Goal: Information Seeking & Learning: Find specific fact

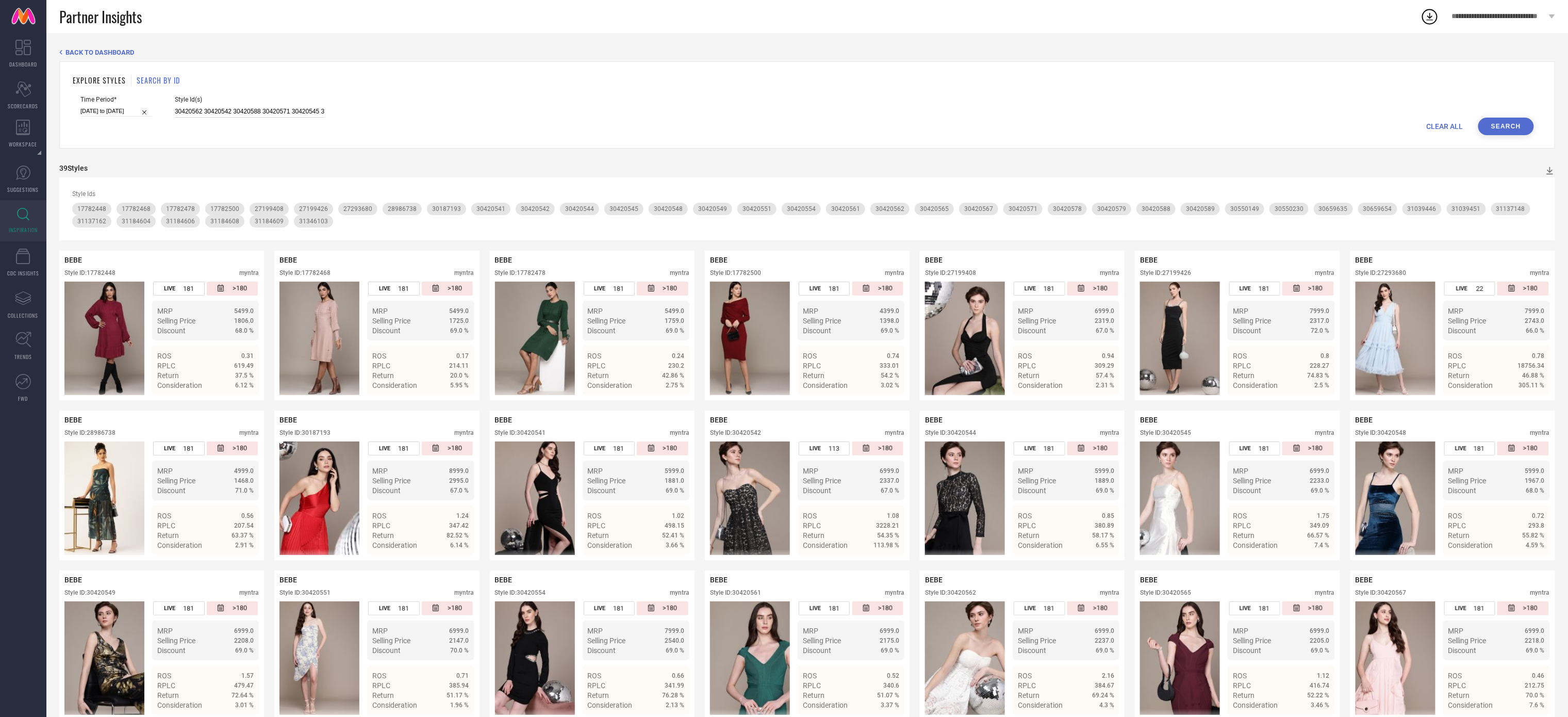
click at [284, 110] on input "30420562 30420542 30420588 30420571 30420545 30420549 30187193 30420589 3042056…" at bounding box center [250, 112] width 150 height 12
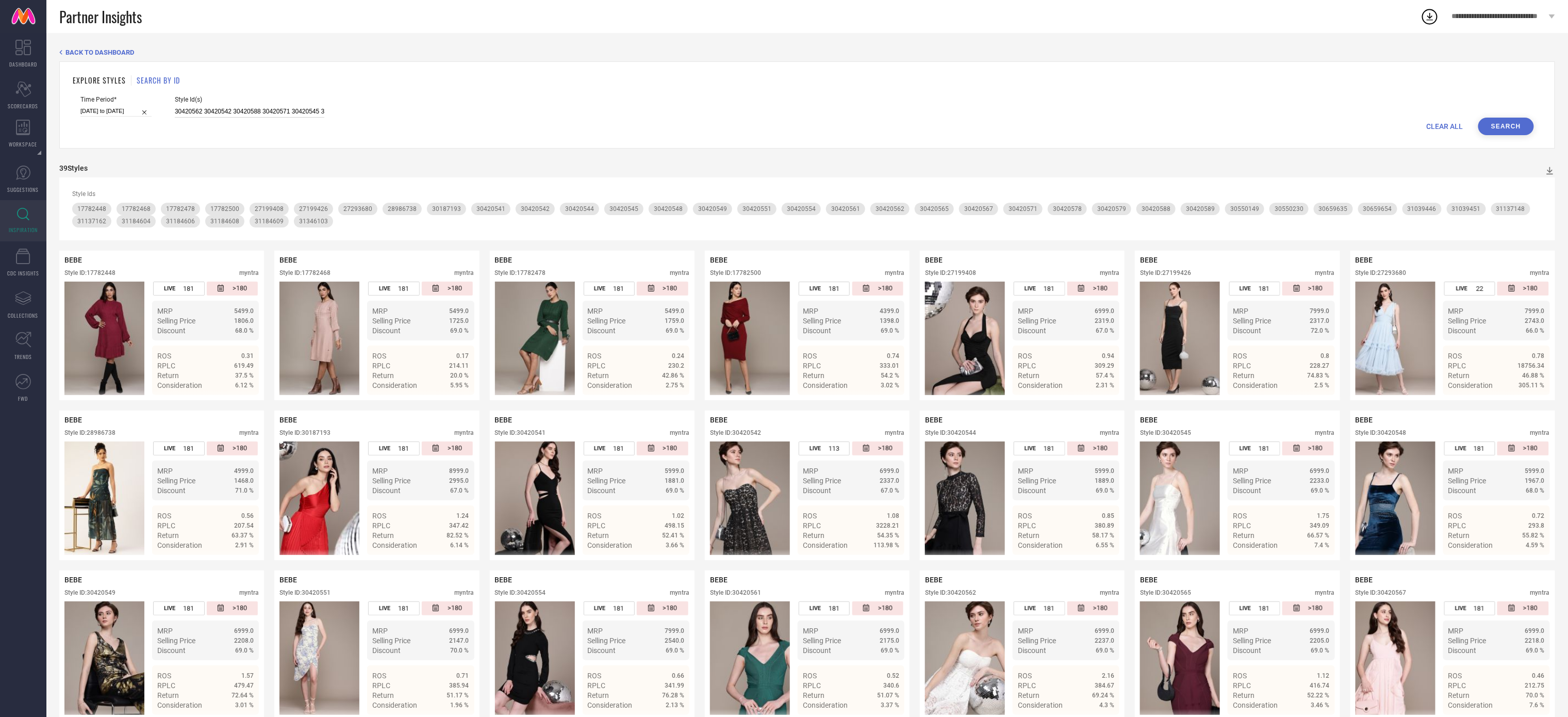
paste input "28794686"
type input "28794686"
click at [1511, 114] on div "Time Period* [DATE] to [DATE] Style Id(s) 28794686" at bounding box center [808, 107] width 1453 height 22
click at [1509, 120] on button "Search" at bounding box center [1507, 126] width 56 height 18
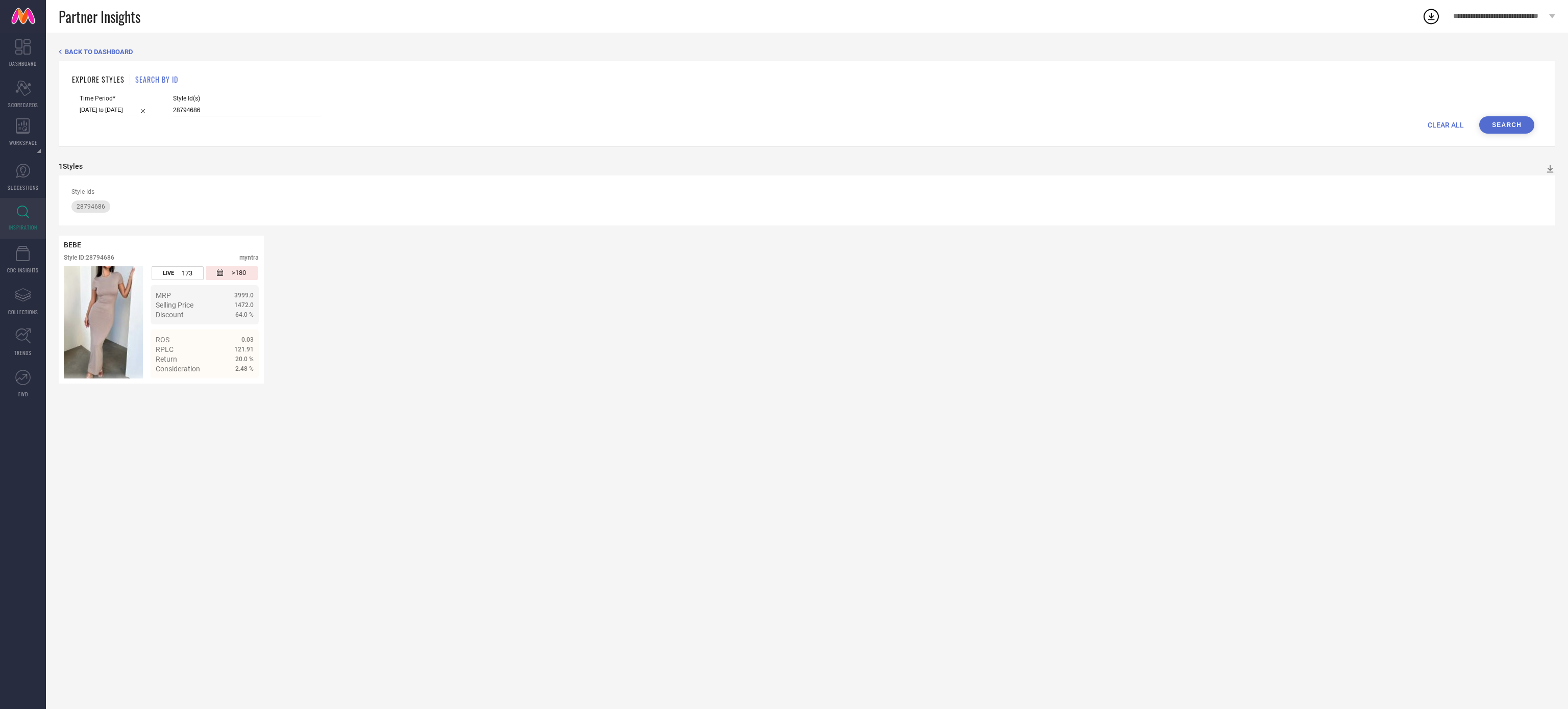
click at [217, 112] on input "28794686" at bounding box center [248, 111] width 148 height 12
paste input "31742274 31743340 33043555"
click at [1511, 121] on button "Search" at bounding box center [1507, 125] width 55 height 17
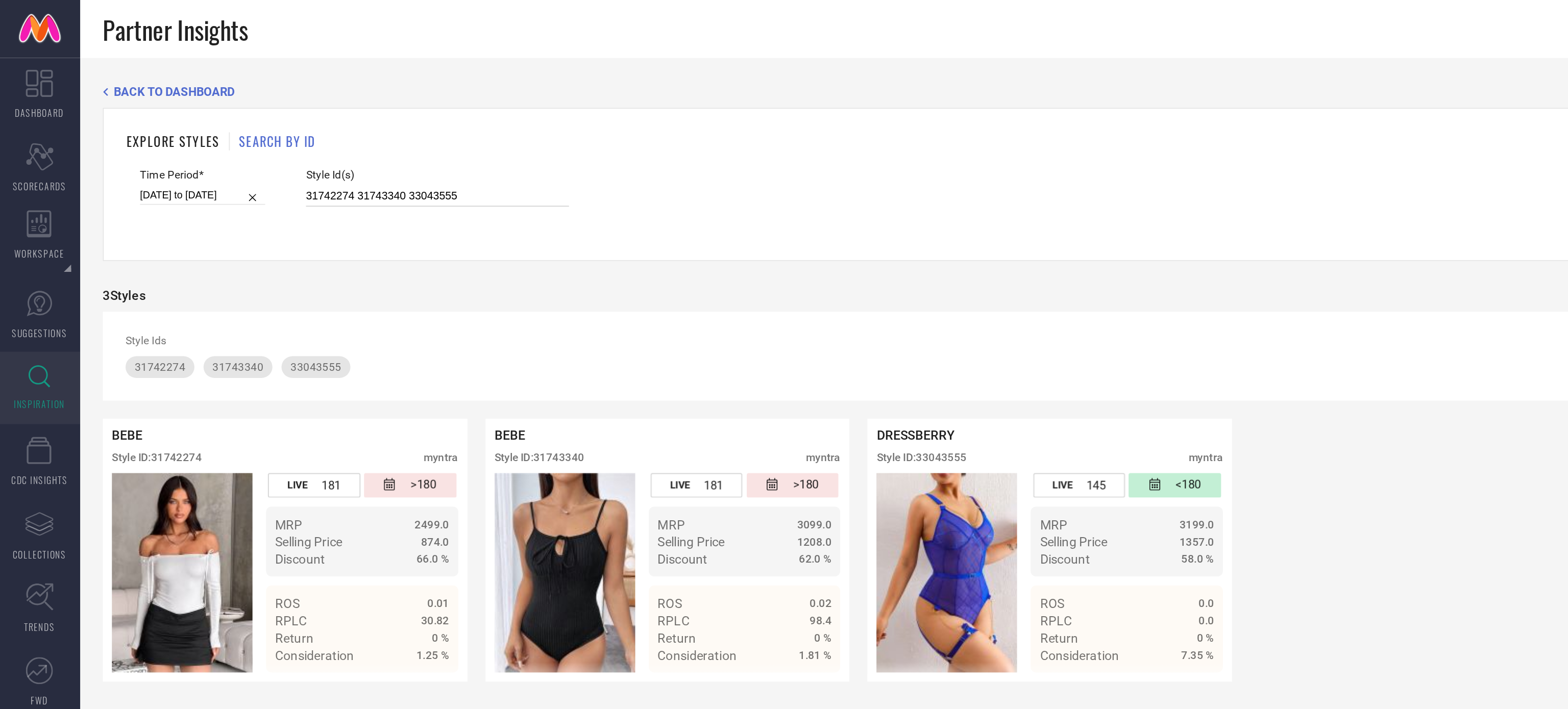
click at [226, 112] on input "31742274 31743340 33043555" at bounding box center [248, 111] width 148 height 12
paste input "2146997"
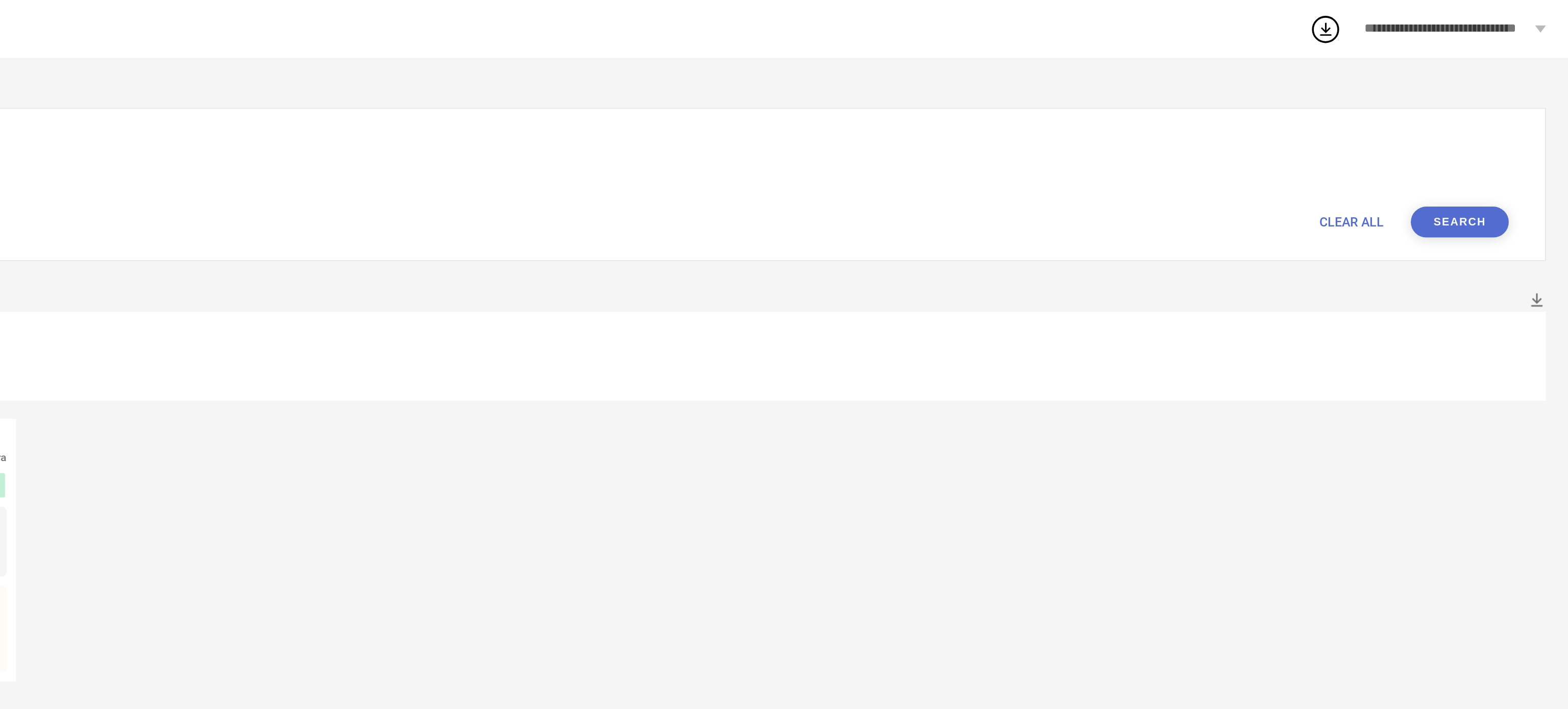
click at [1509, 132] on button "Search" at bounding box center [1507, 125] width 55 height 17
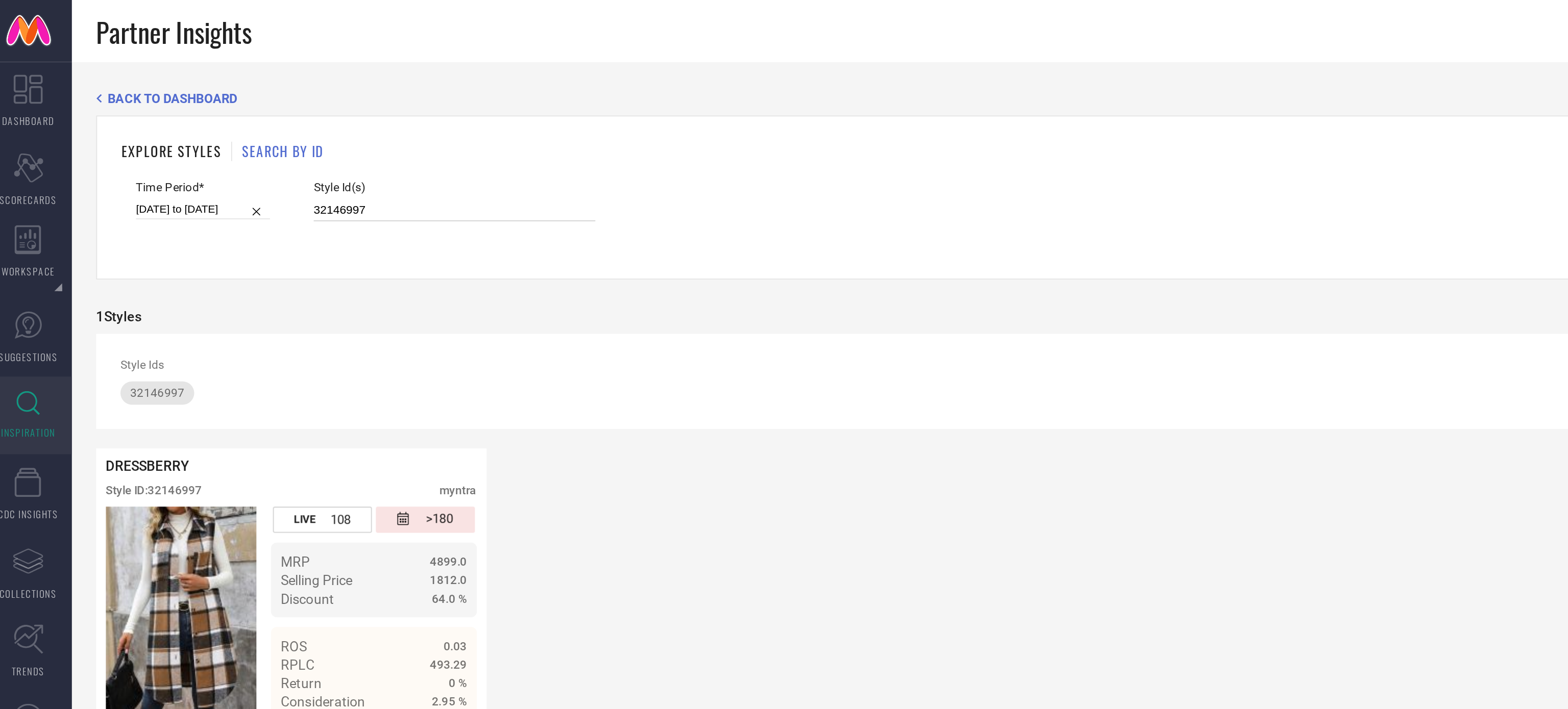
click at [188, 111] on input "32146997" at bounding box center [248, 111] width 148 height 12
paste input "3492141 33492181"
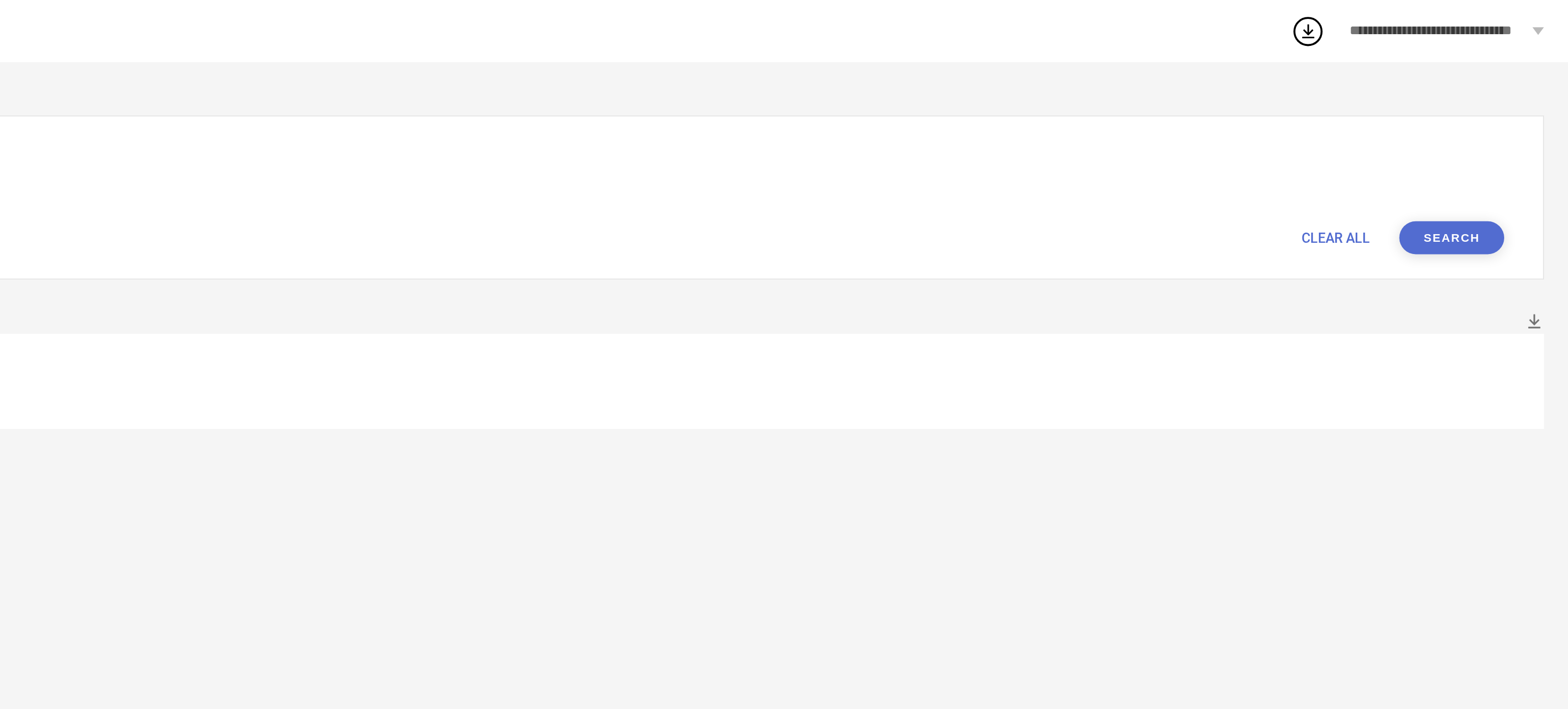
click at [1500, 125] on button "Search" at bounding box center [1507, 125] width 55 height 17
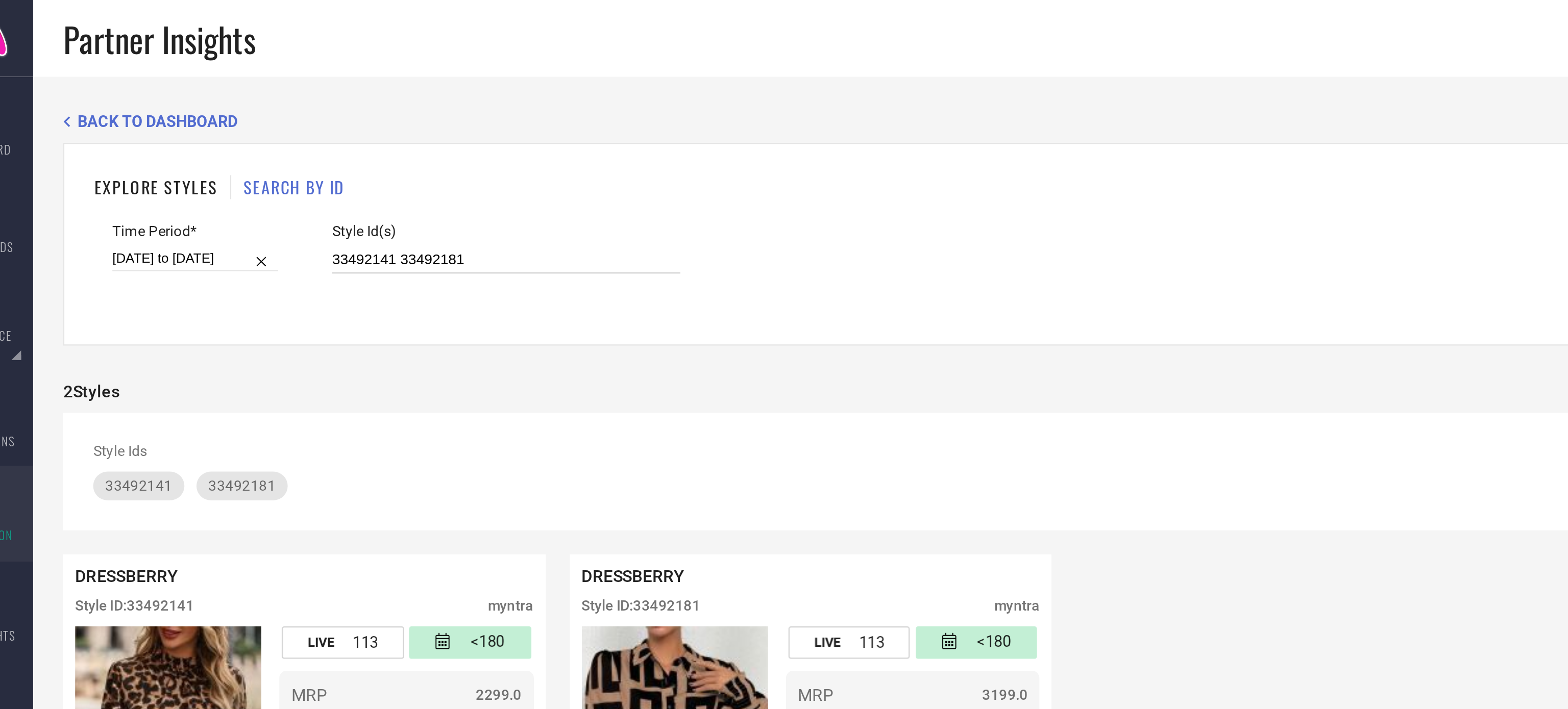
click at [197, 114] on input "33492141 33492181" at bounding box center [248, 111] width 148 height 12
paste input "001239"
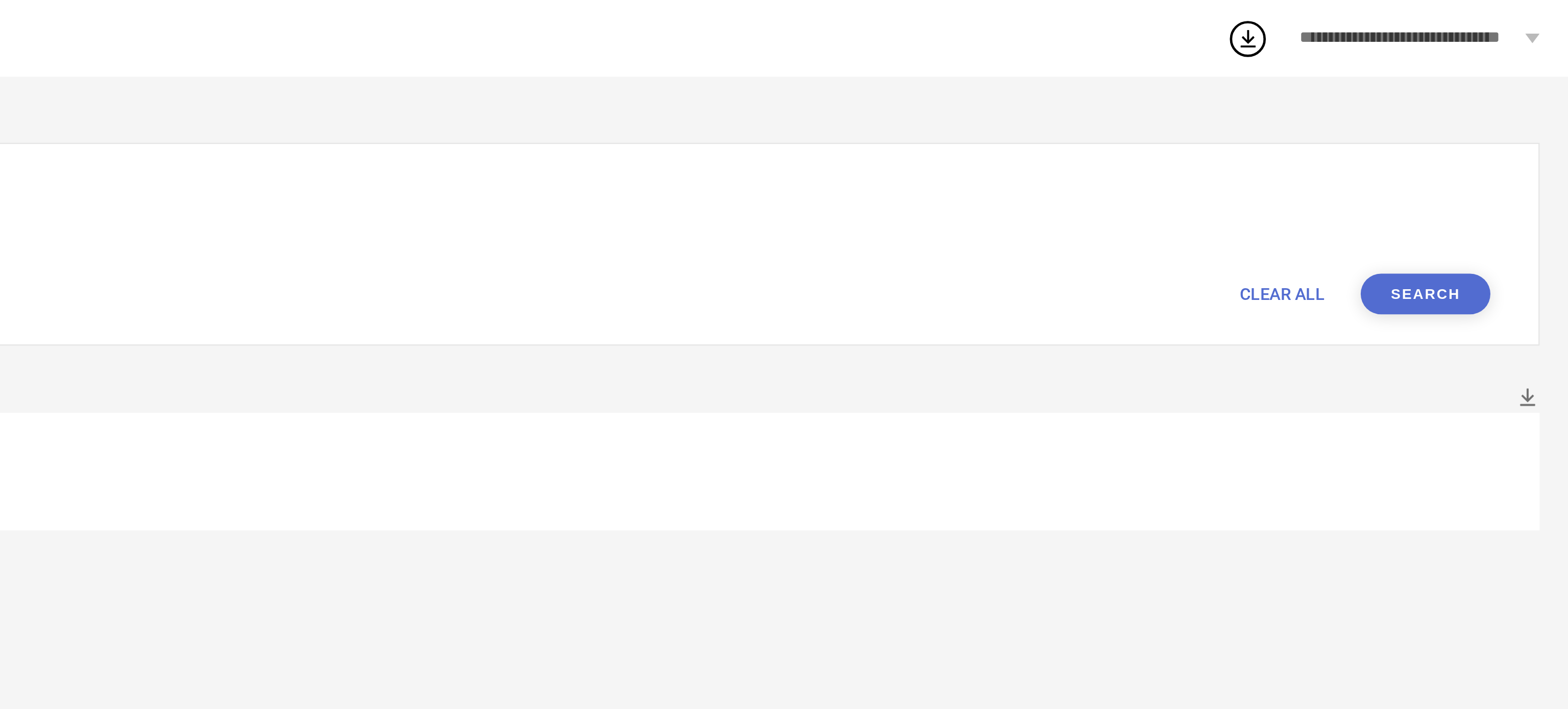
click at [1524, 122] on button "Search" at bounding box center [1507, 125] width 55 height 17
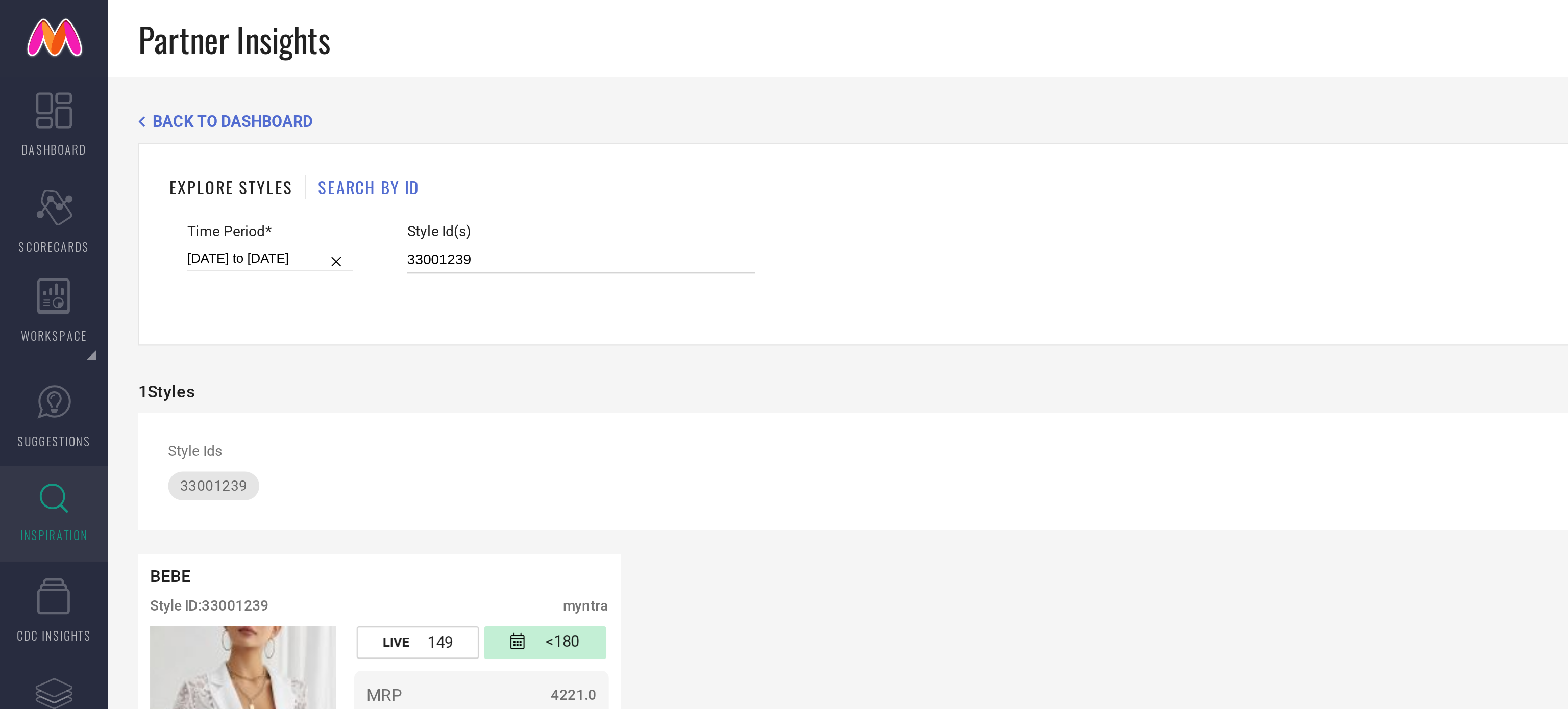
click at [198, 107] on input "33001239" at bounding box center [248, 111] width 148 height 12
paste input "2147008 32147014 32147054"
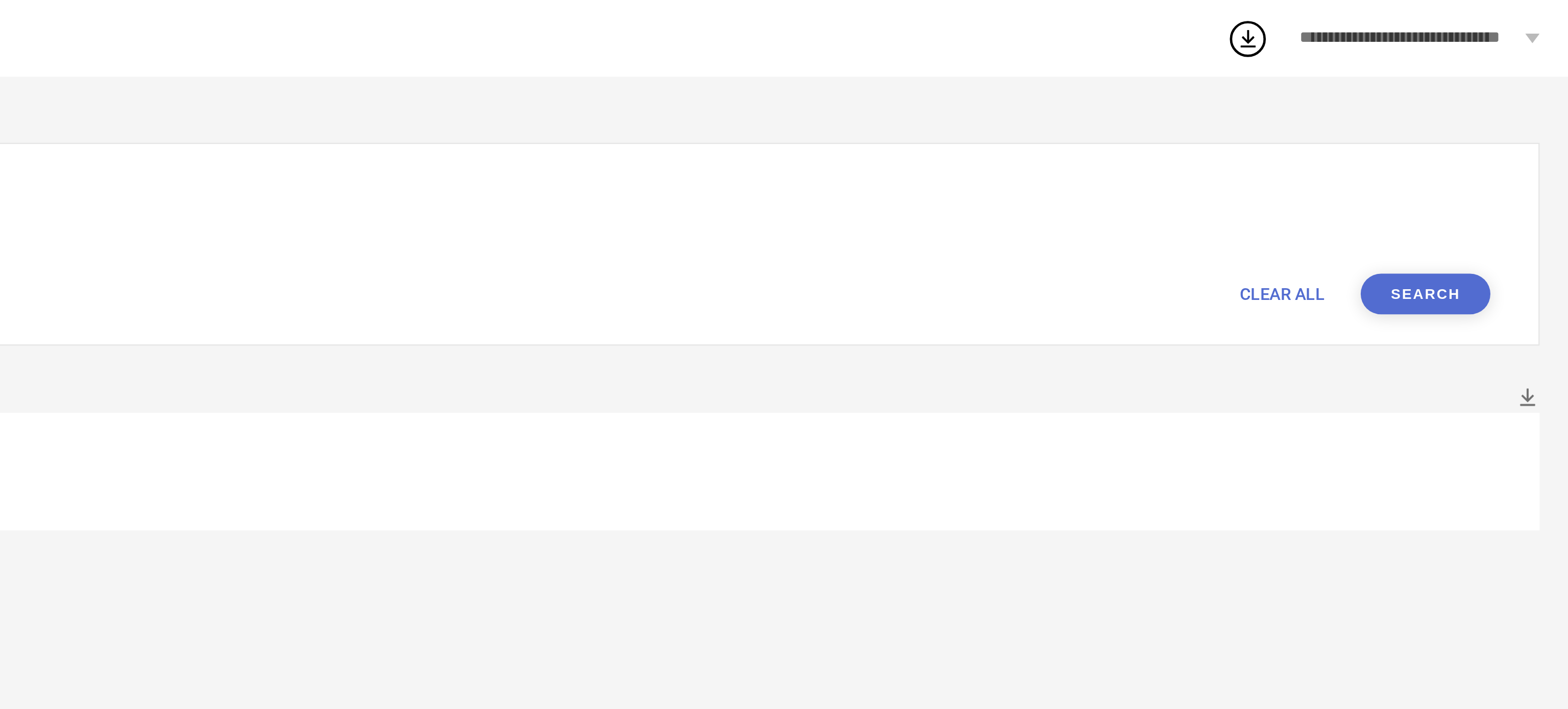
click at [1495, 127] on button "Search" at bounding box center [1507, 125] width 55 height 17
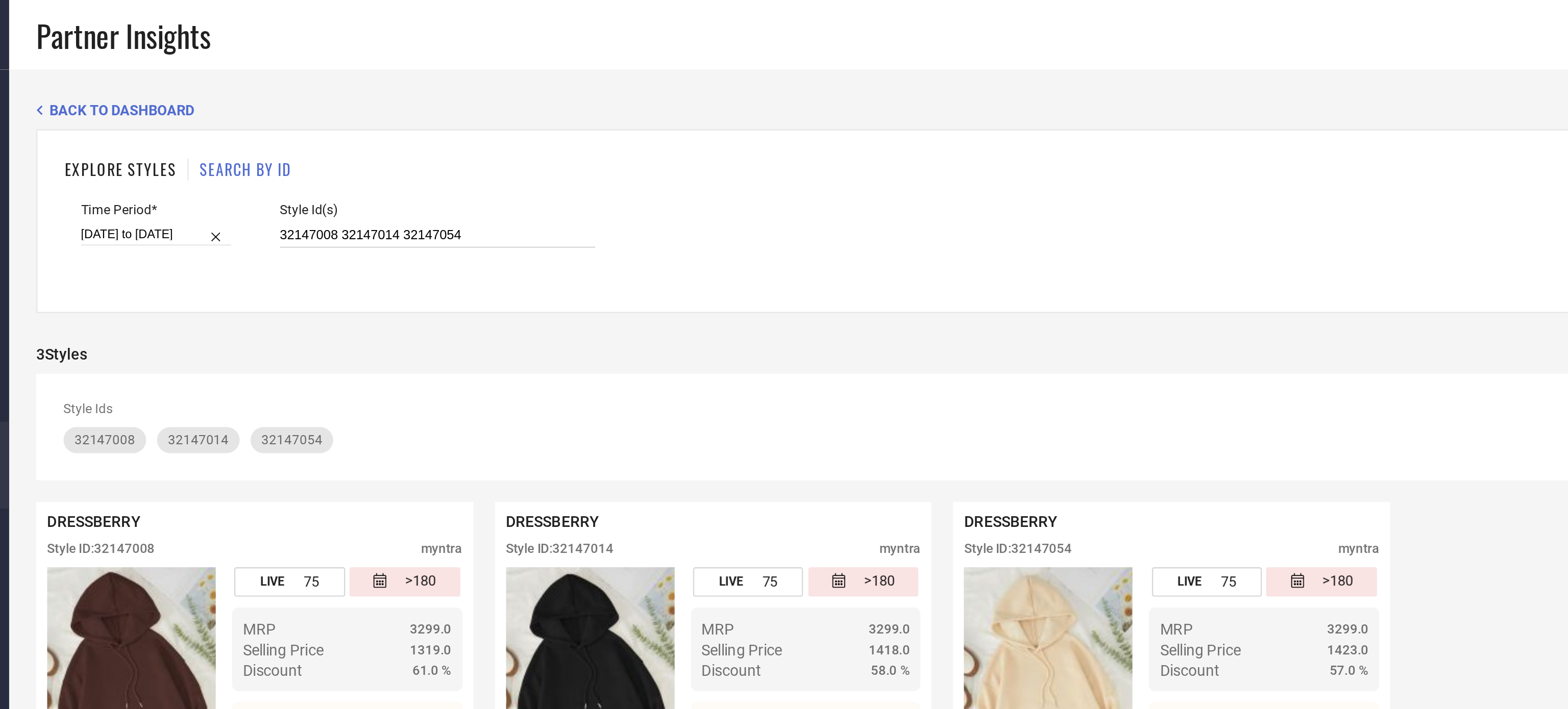
click at [194, 117] on input "32147008 32147014 32147054" at bounding box center [248, 111] width 148 height 12
paste input "3848332 34140592 32298884 32422097 32692244 32692268 32692279 32692439 32692459…"
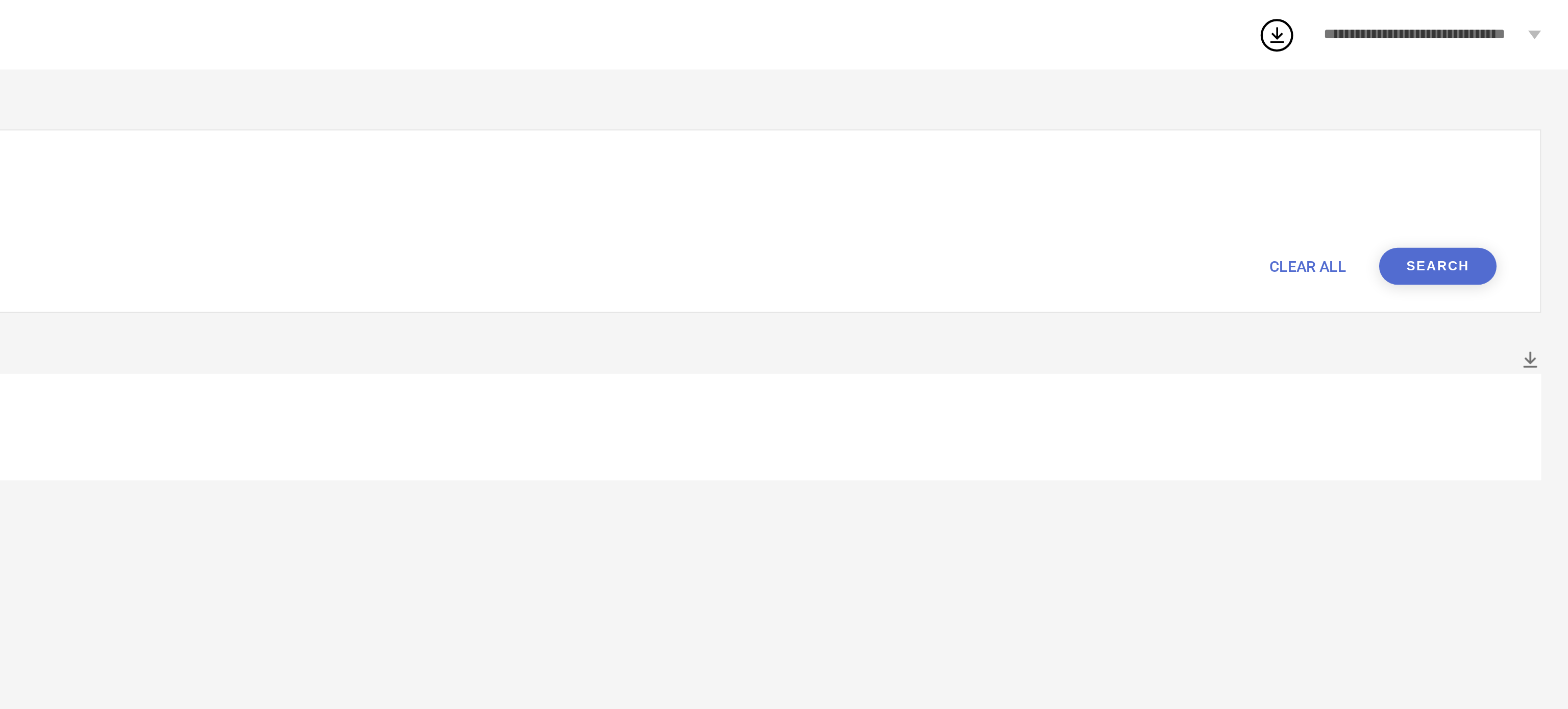
click at [1488, 128] on button "Search" at bounding box center [1507, 125] width 55 height 17
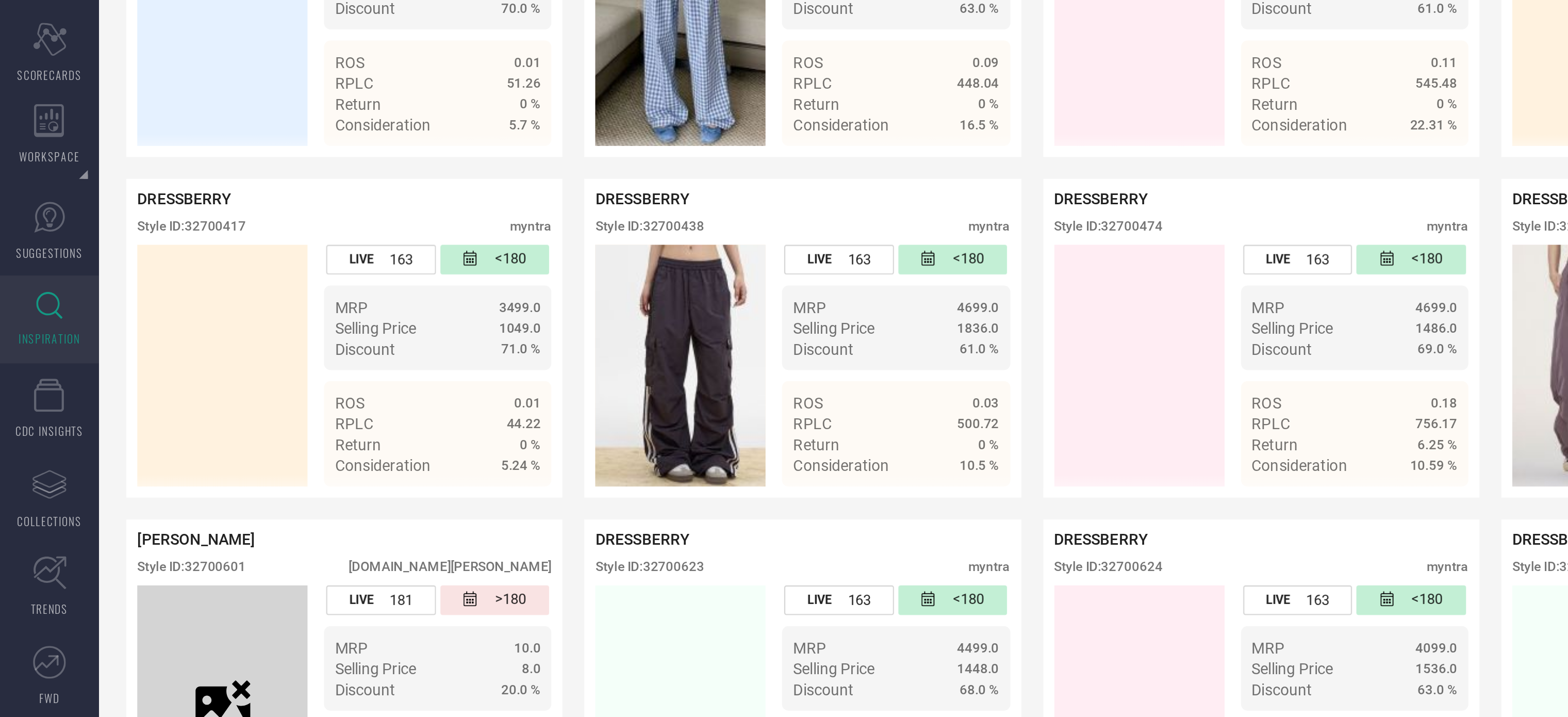
scroll to position [416, 0]
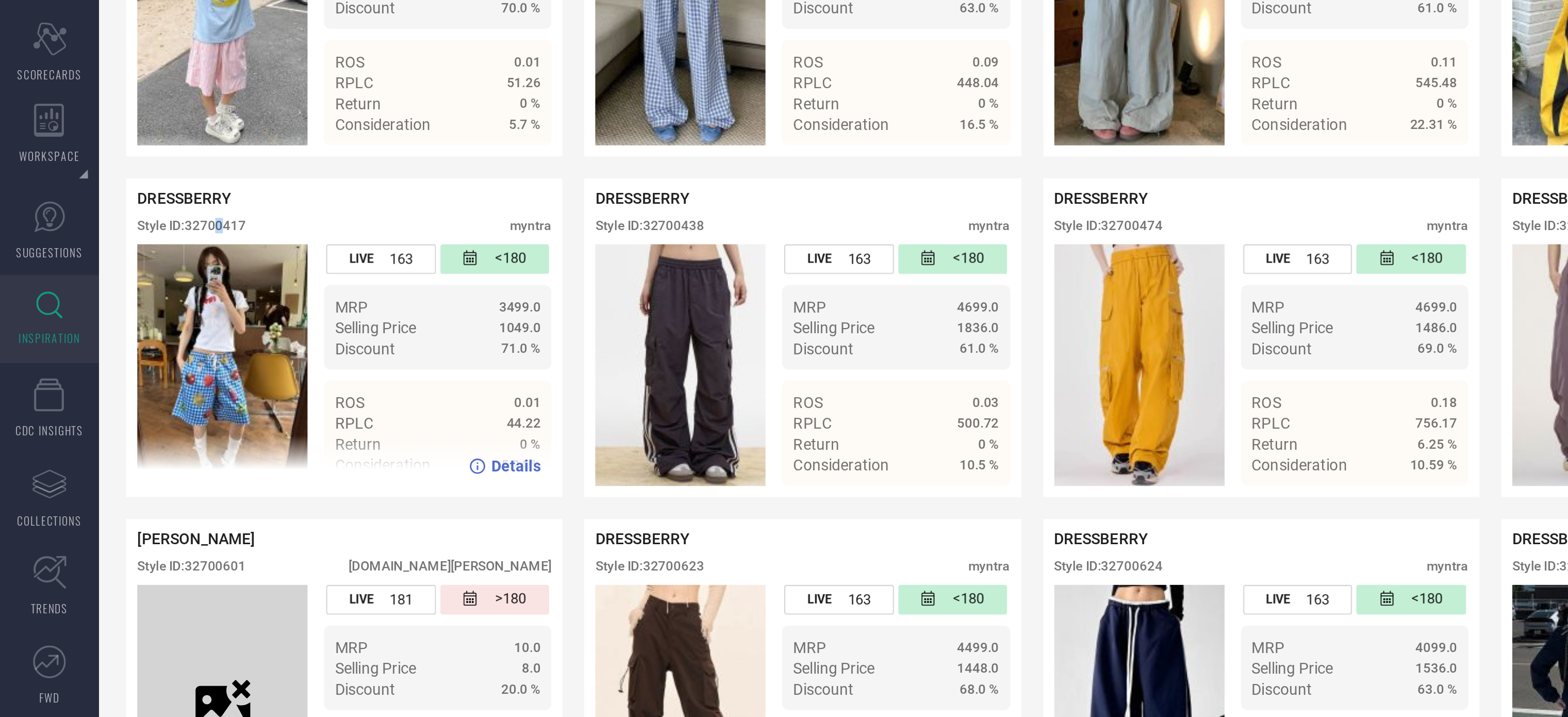
click at [106, 180] on div "Style ID: 32700417" at bounding box center [90, 177] width 51 height 8
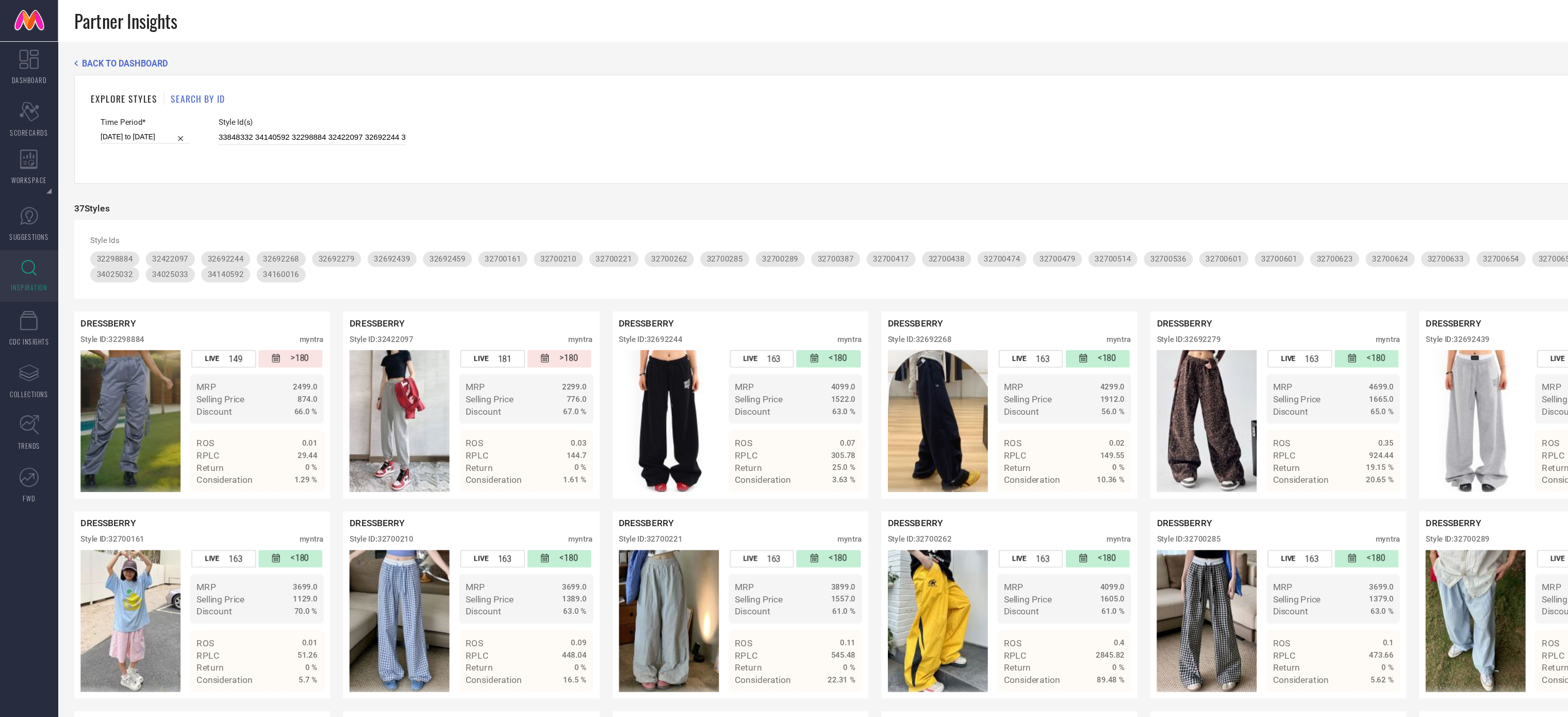
scroll to position [0, 0]
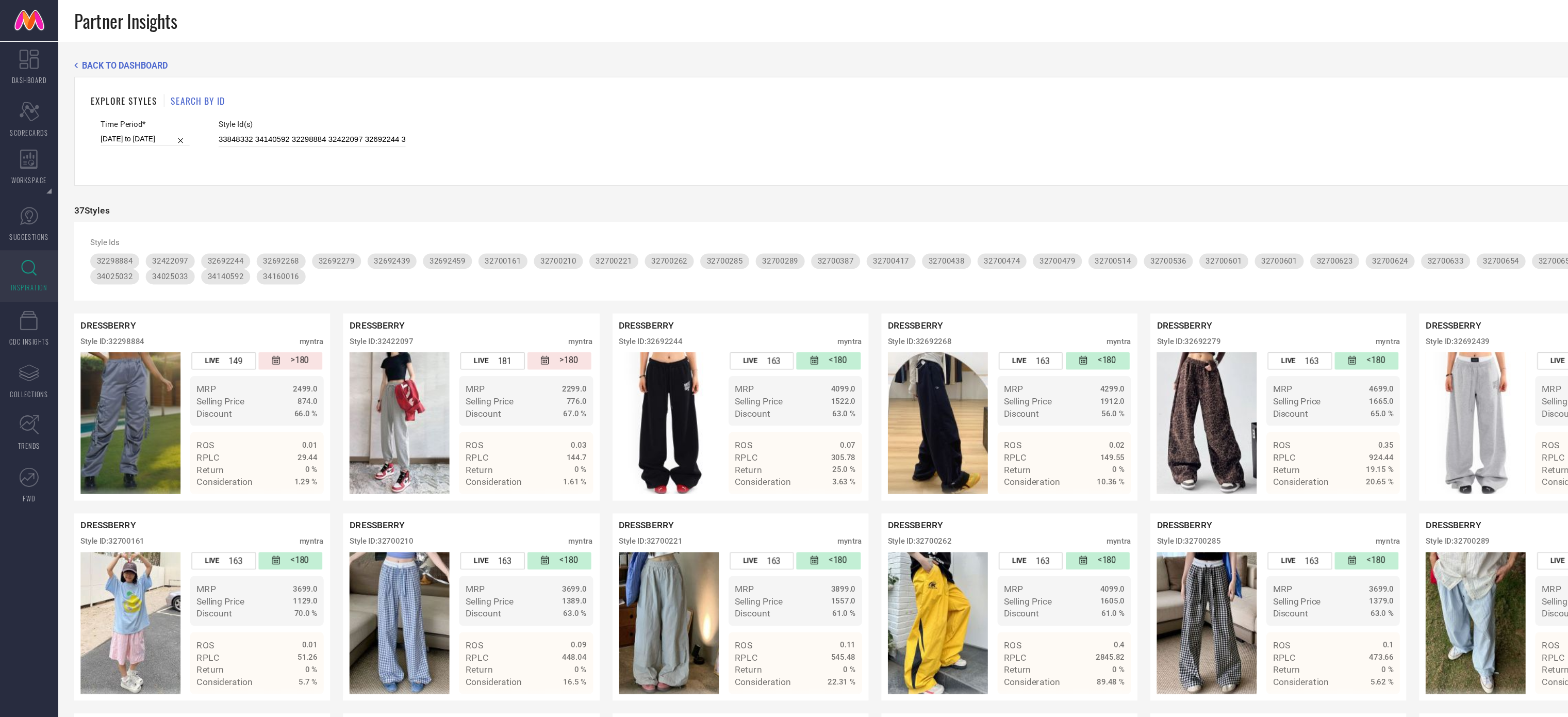
drag, startPoint x: 265, startPoint y: 102, endPoint x: 252, endPoint y: 110, distance: 15.3
click at [252, 110] on div "Style Id(s) 33848332 34140592 32298884 32422097 32692244 32692268 32692279 3269…" at bounding box center [250, 107] width 150 height 22
click at [252, 110] on input "33848332 34140592 32298884 32422097 32692244 32692268 32692279 32692439 3269245…" at bounding box center [250, 112] width 150 height 12
paste input "202267 33993298 32209359 32209361 32674274 32674290 33336888 33336889 33367779 …"
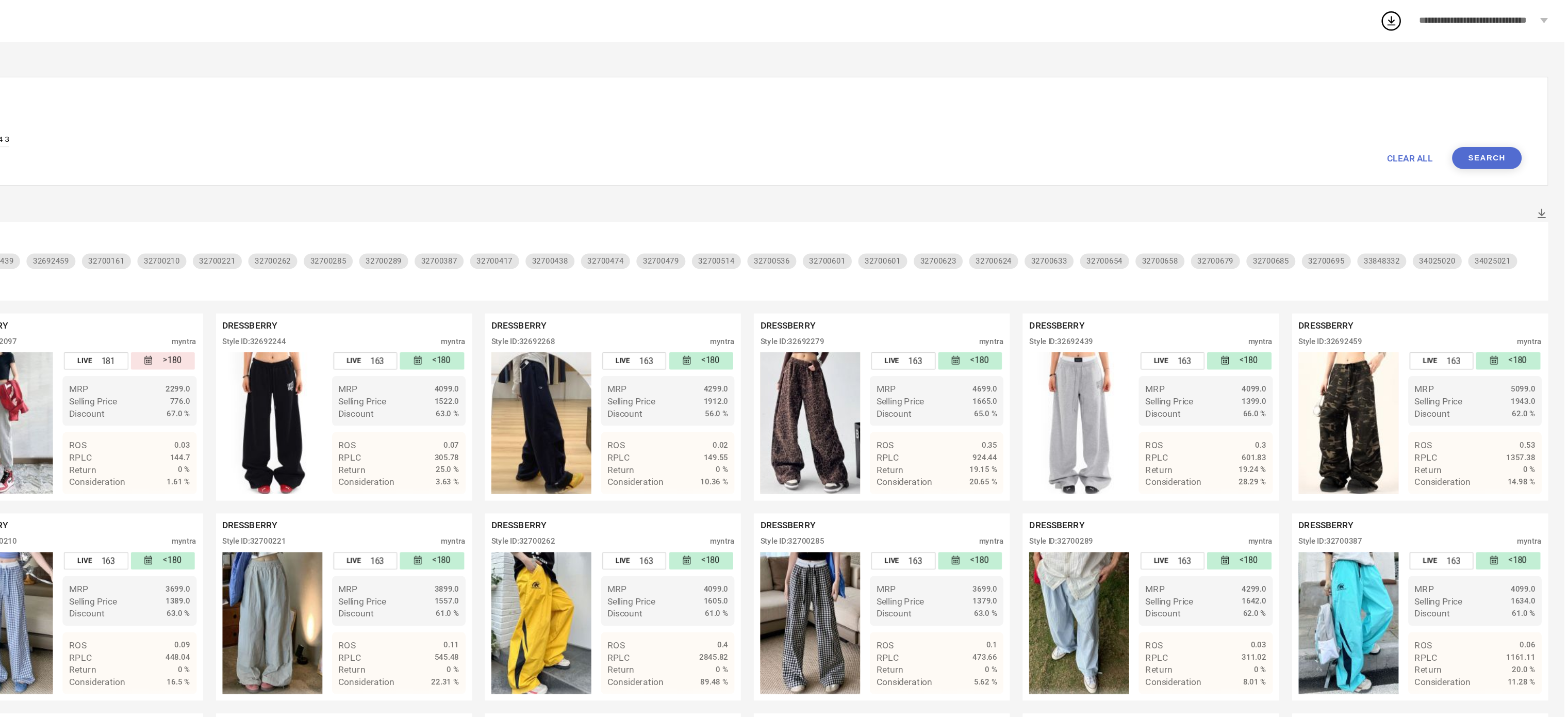
click at [1505, 124] on button "Search" at bounding box center [1507, 126] width 56 height 18
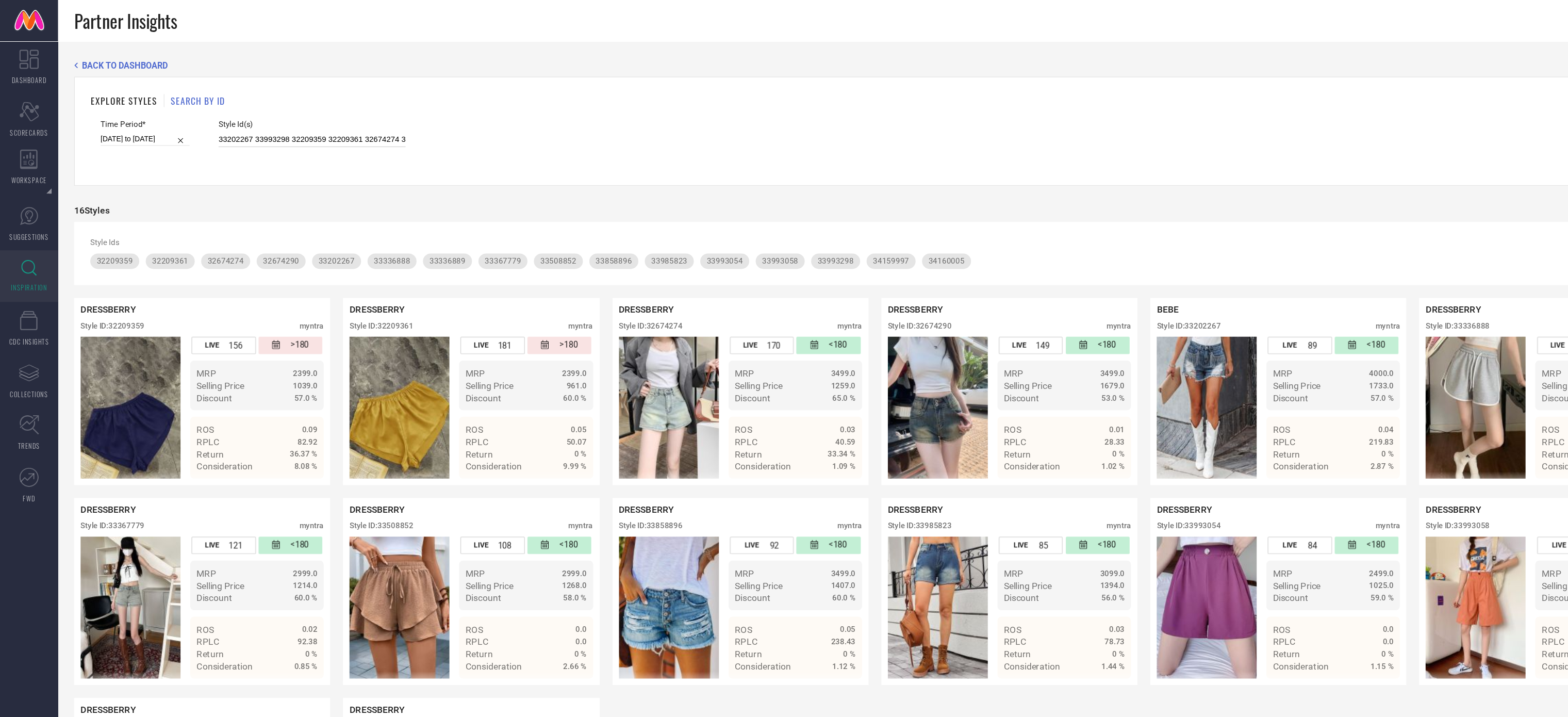
click at [221, 109] on input "33202267 33993298 32209359 32209361 32674274 32674290 33336888 33336889 3336777…" at bounding box center [250, 112] width 150 height 12
paste input "66293 33508027 33657891 33745859 33745863 33745865 33745869 33989337 33989339 3…"
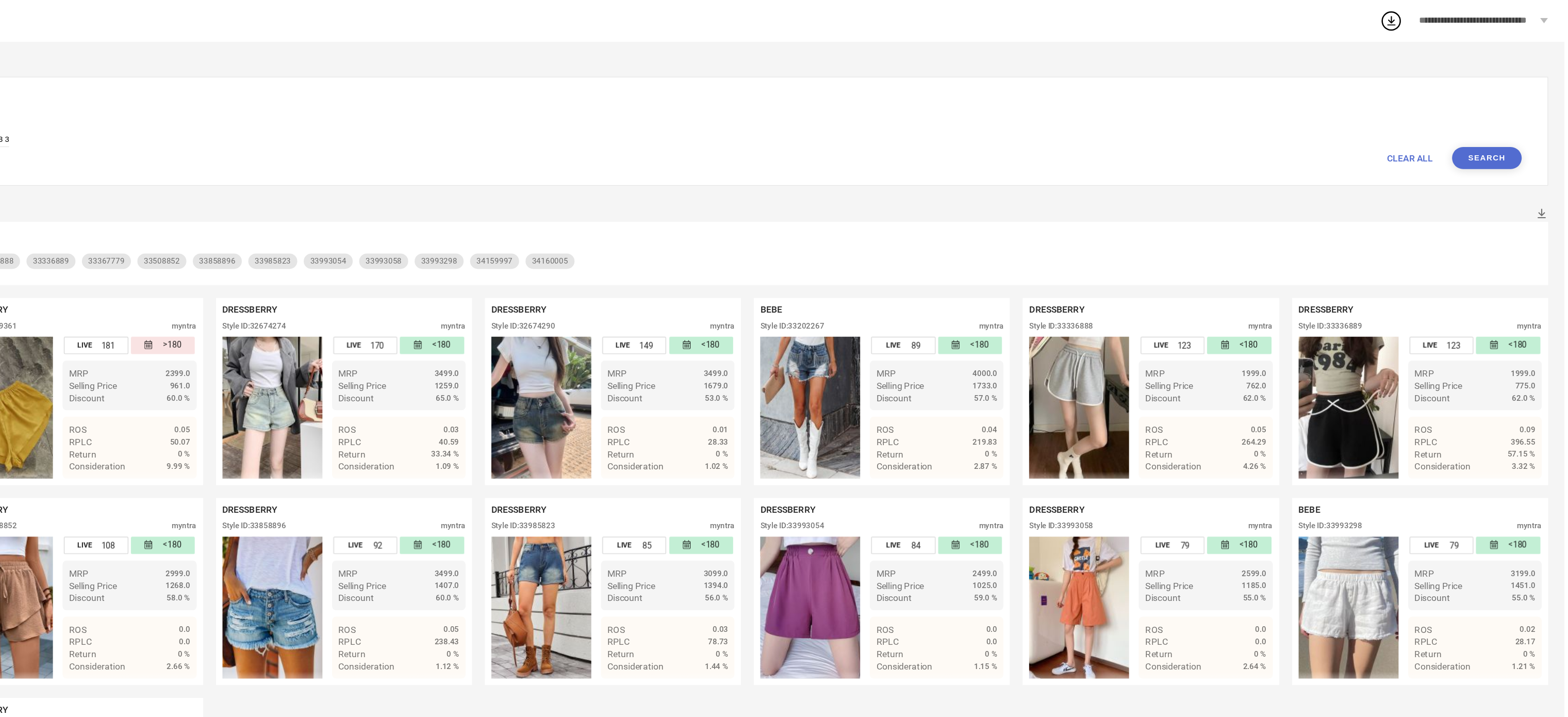
click at [1492, 131] on button "Search" at bounding box center [1507, 126] width 56 height 18
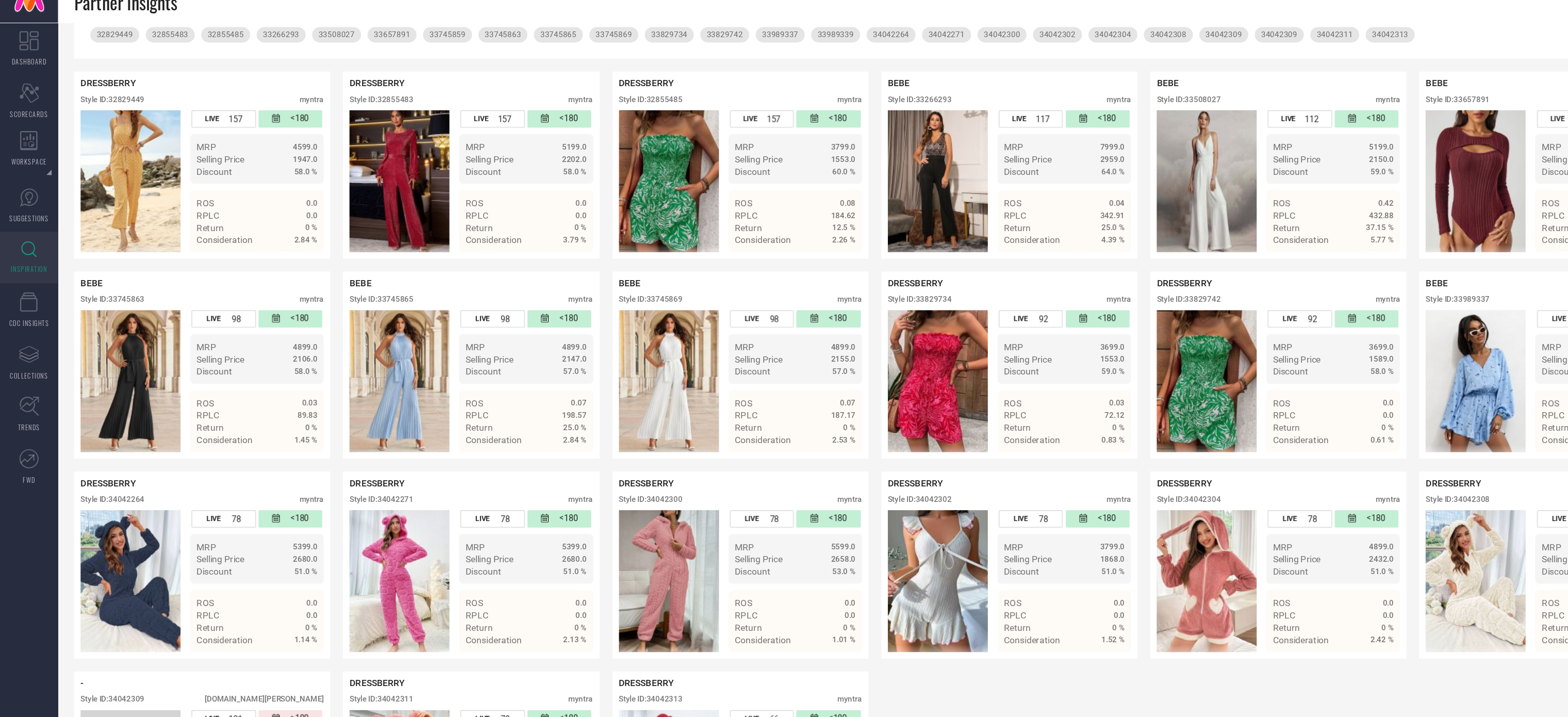
scroll to position [200, 0]
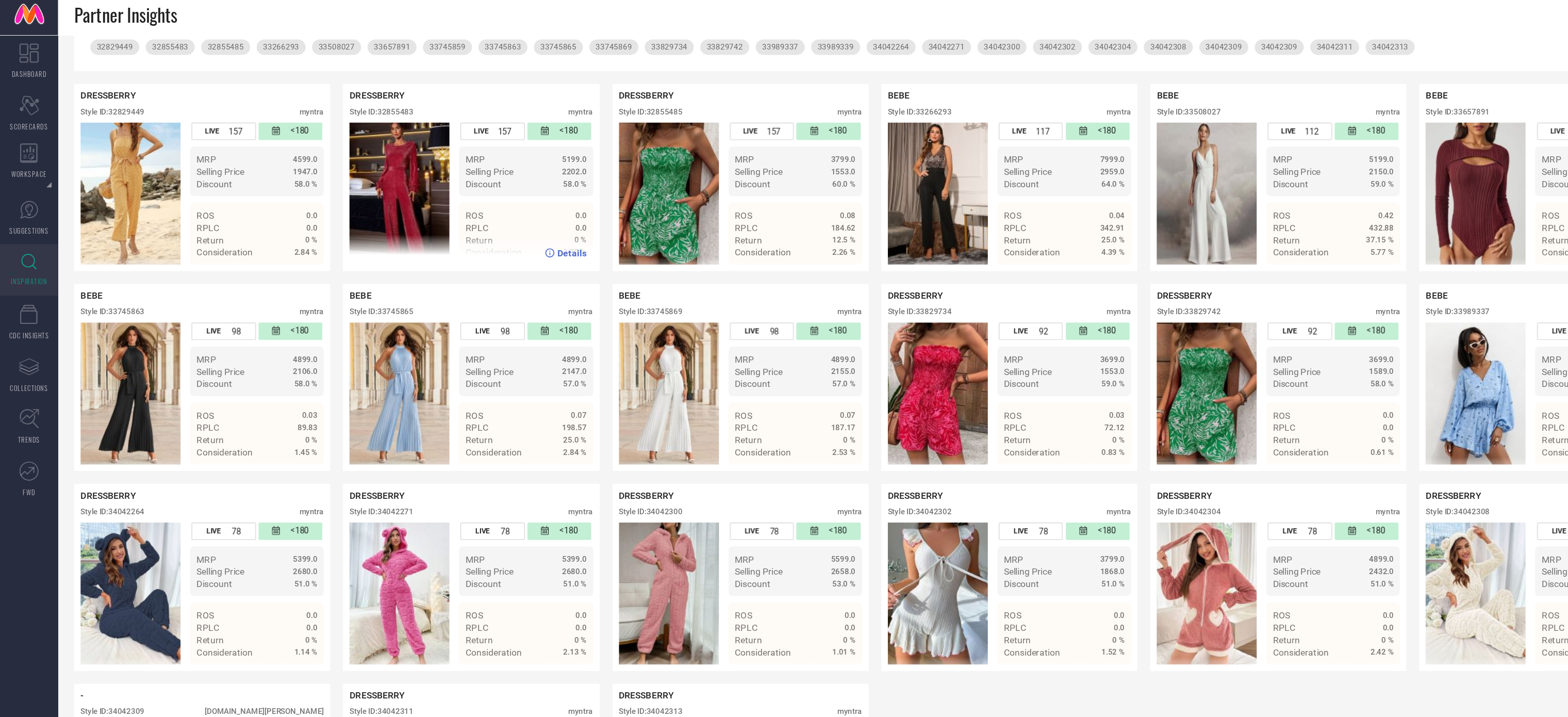
click at [320, 91] on div "Style ID: 32855483" at bounding box center [305, 94] width 51 height 8
copy div "32855483"
click at [957, 91] on div "Style ID: 33508027" at bounding box center [951, 94] width 51 height 8
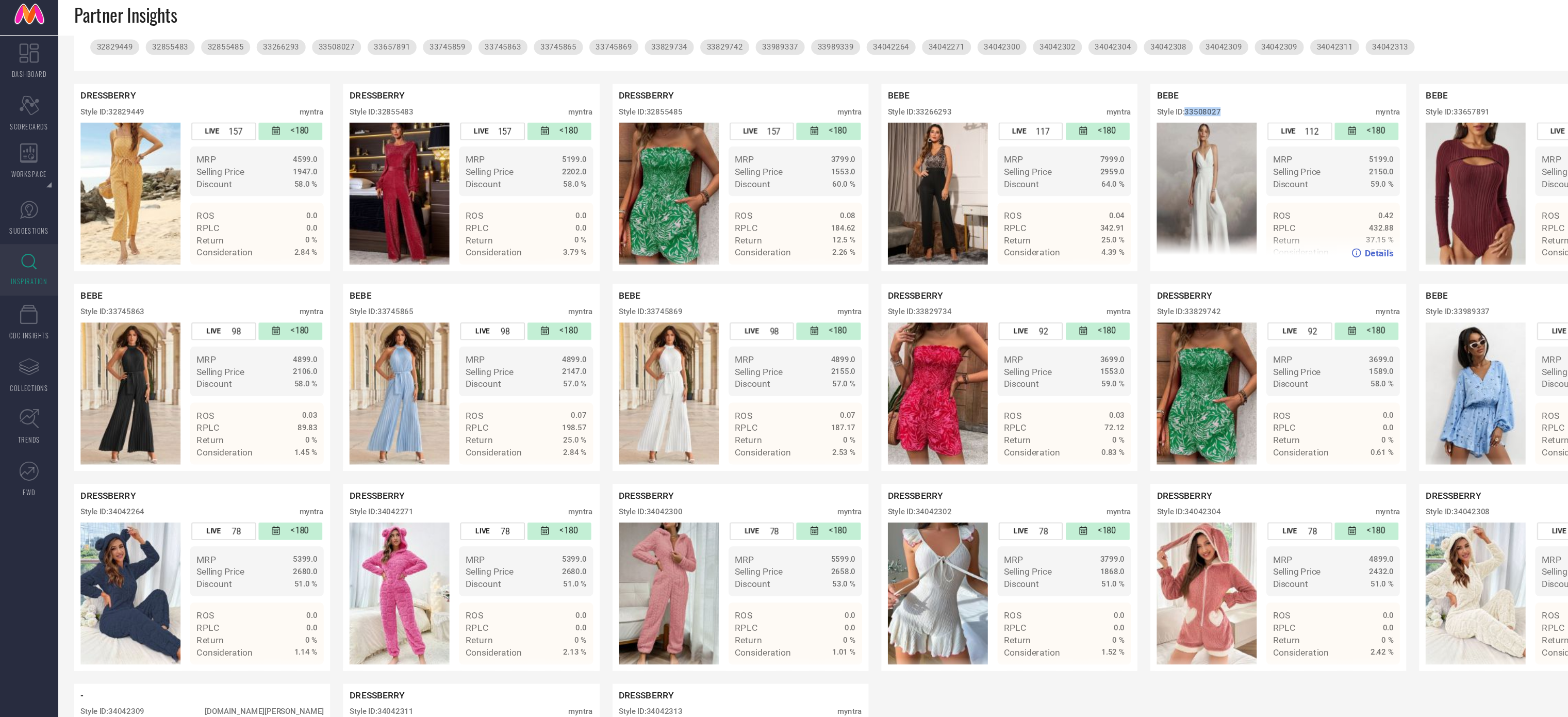
copy div "33508027"
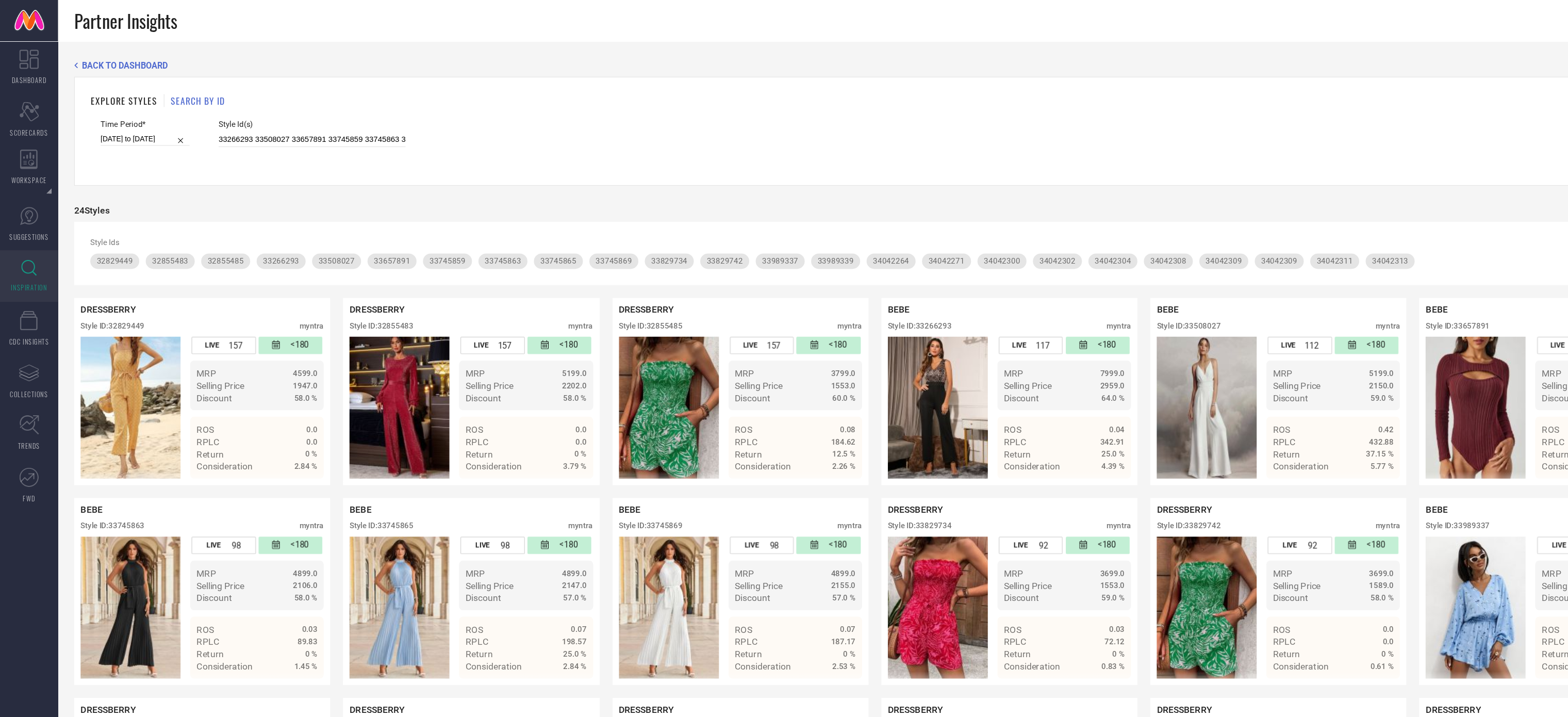
drag, startPoint x: 239, startPoint y: 122, endPoint x: 222, endPoint y: 118, distance: 17.5
click at [222, 118] on form "Time Period* [DATE] to [DATE] Style Id(s) 33266293 33508027 33657891 33745859 3…" at bounding box center [807, 115] width 1469 height 40
click at [222, 118] on input "33266293 33508027 33657891 33745859 33745863 33745865 33745869 33989337 3398933…" at bounding box center [250, 112] width 150 height 12
paste input "688925 33828971 33828975 33828978 33910027 33993285 31742701 32674247 32727180 …"
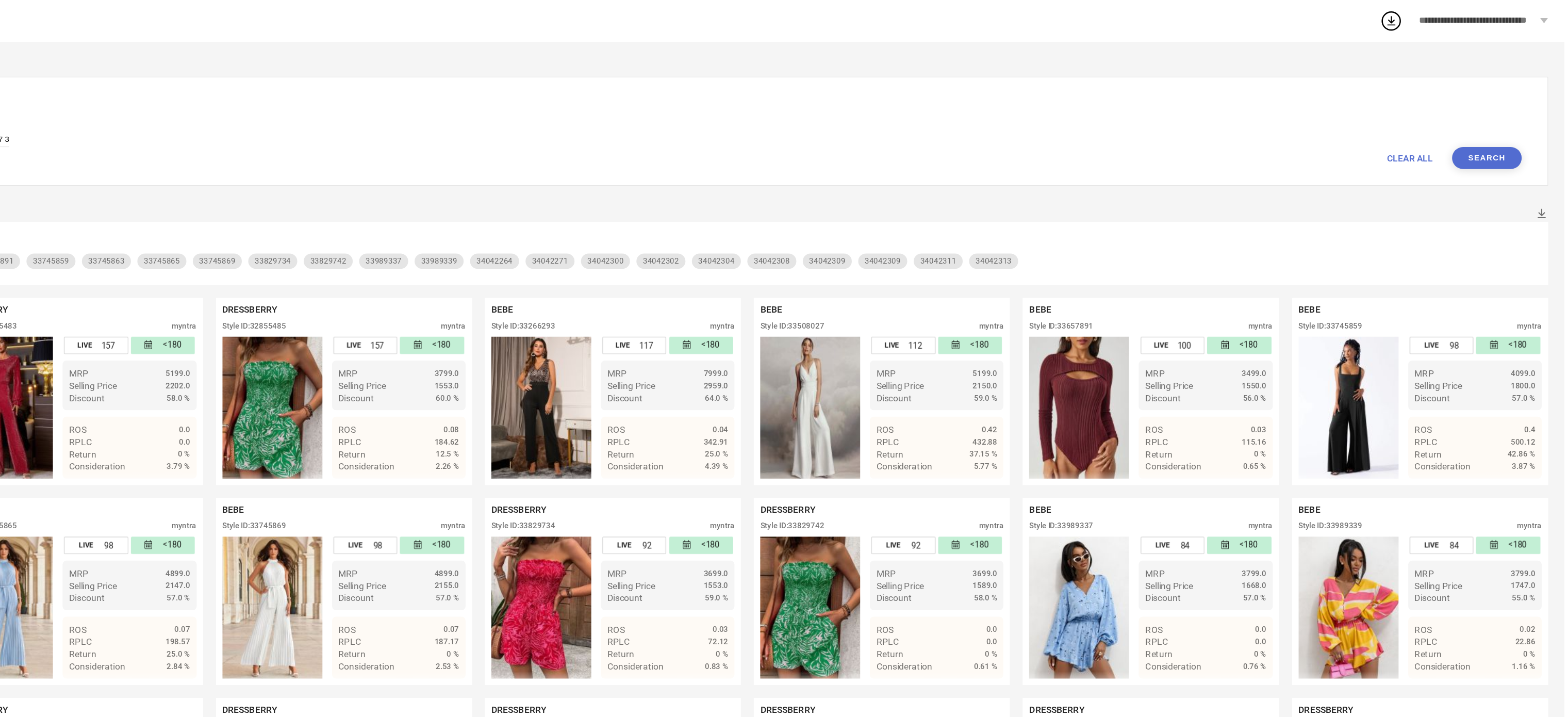
click at [1510, 130] on button "Search" at bounding box center [1507, 126] width 56 height 18
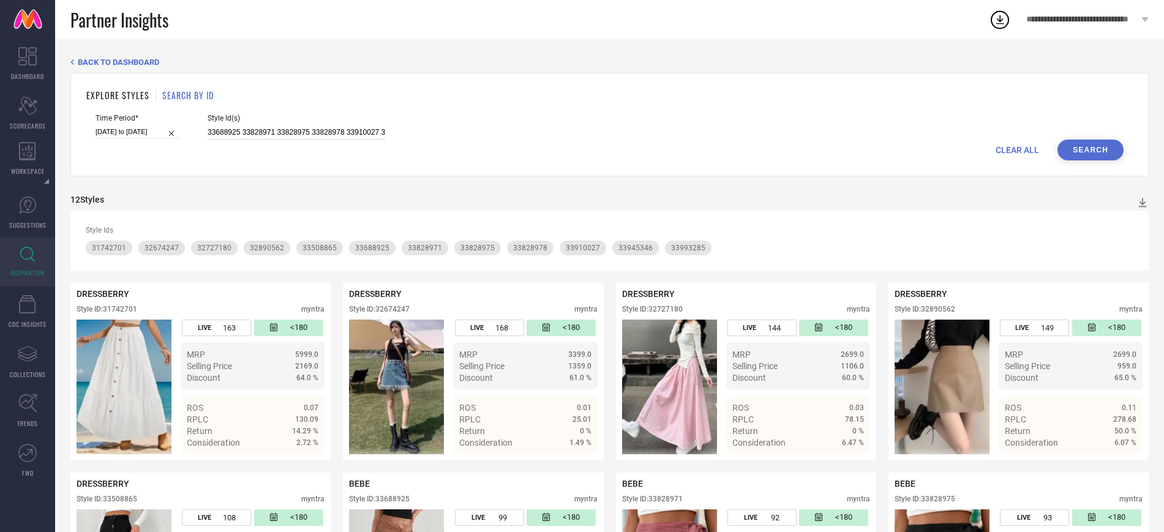
click at [285, 135] on input "33688925 33828971 33828975 33828978 33910027 33993285 31742701 32674247 3272718…" at bounding box center [297, 133] width 178 height 14
paste input "2577071 33979497 32147067 32829441 33601735 33601960 33601964 33843077 33843086…"
click at [1085, 146] on button "Search" at bounding box center [1091, 150] width 66 height 21
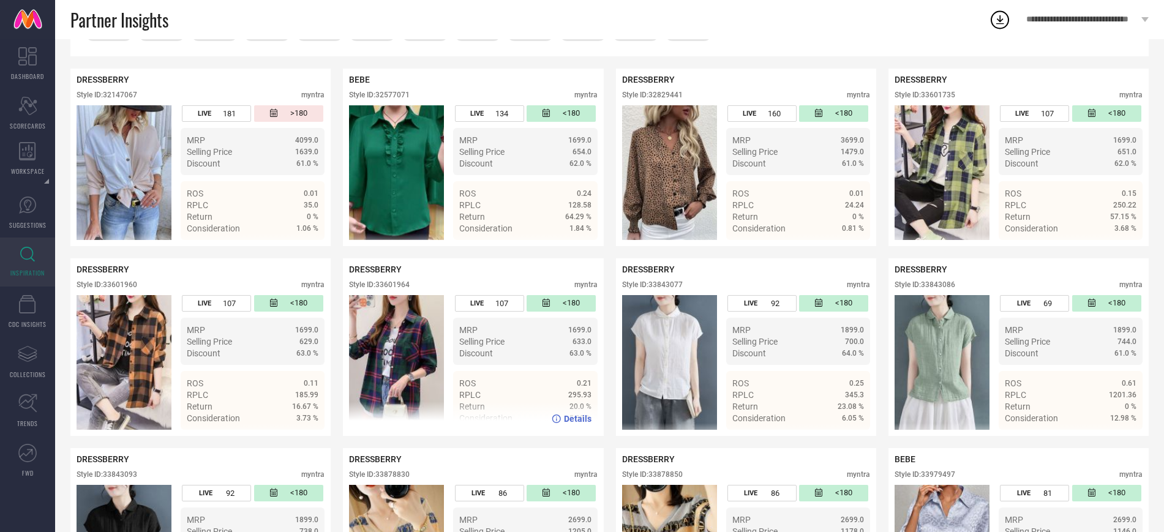
scroll to position [265, 0]
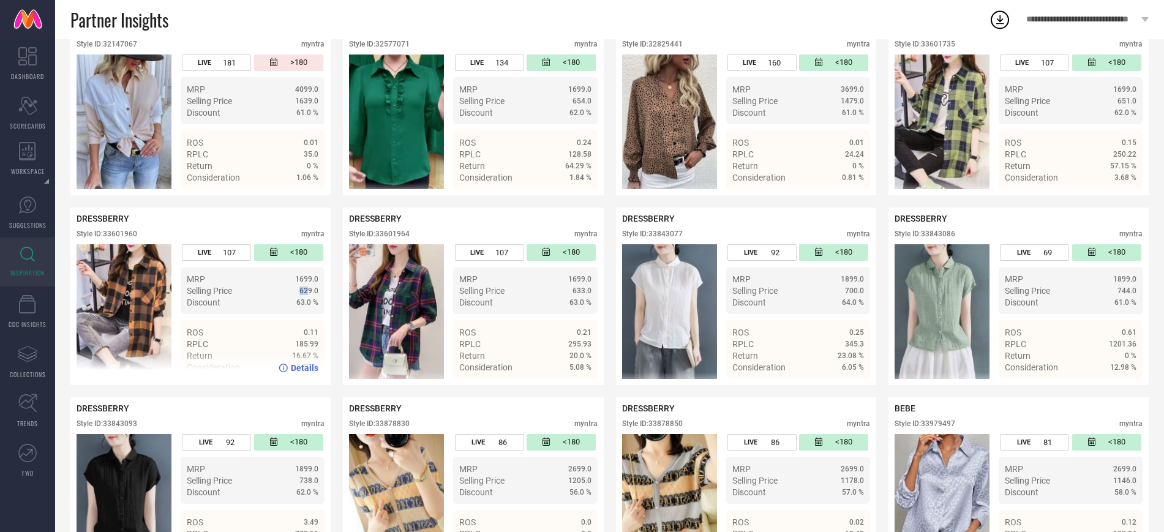
drag, startPoint x: 295, startPoint y: 295, endPoint x: 307, endPoint y: 292, distance: 13.1
click at [307, 292] on div "629.0" at bounding box center [278, 291] width 80 height 9
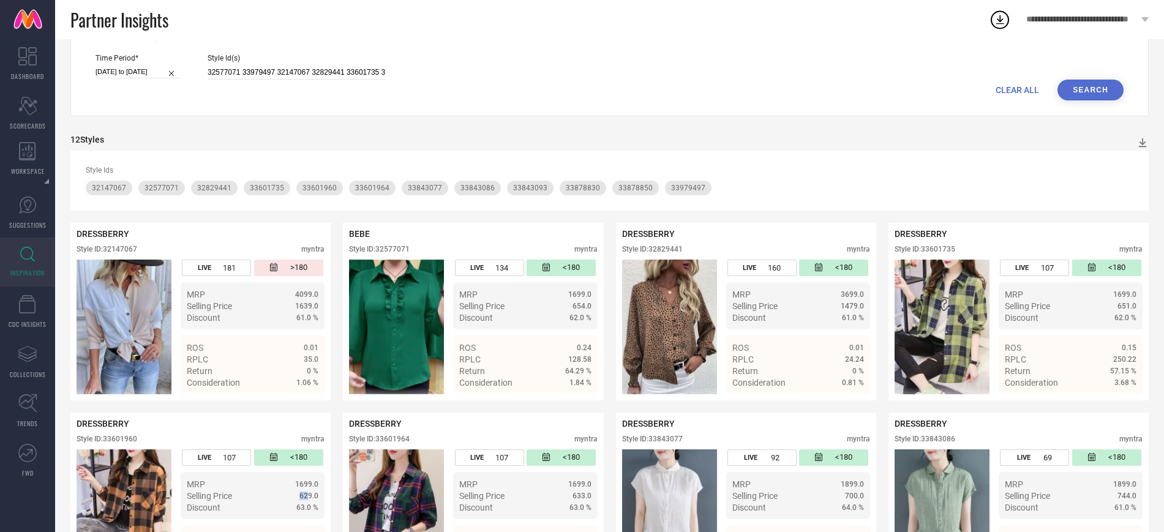
scroll to position [0, 0]
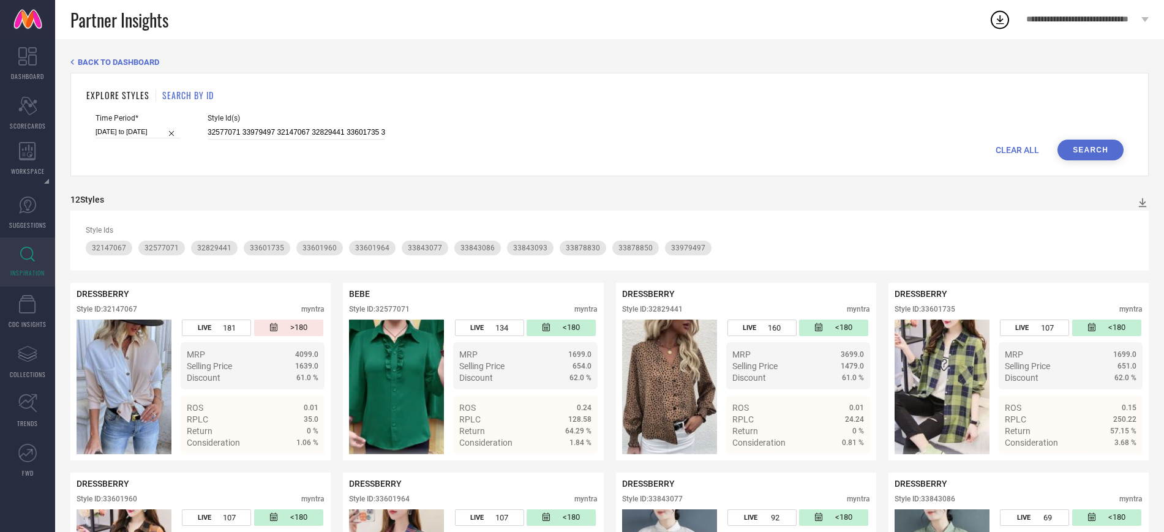
click at [363, 140] on div "CLEAR ALL Search" at bounding box center [610, 150] width 1028 height 21
click at [362, 139] on input "32577071 33979497 32147067 32829441 33601735 33601960 33601964 33843077 3384308…" at bounding box center [297, 133] width 178 height 14
paste input "60576 32577080 33828246 33993272 32677435 32677629 32677677 32684601 32684628 3…"
click at [1093, 151] on button "Search" at bounding box center [1091, 150] width 66 height 21
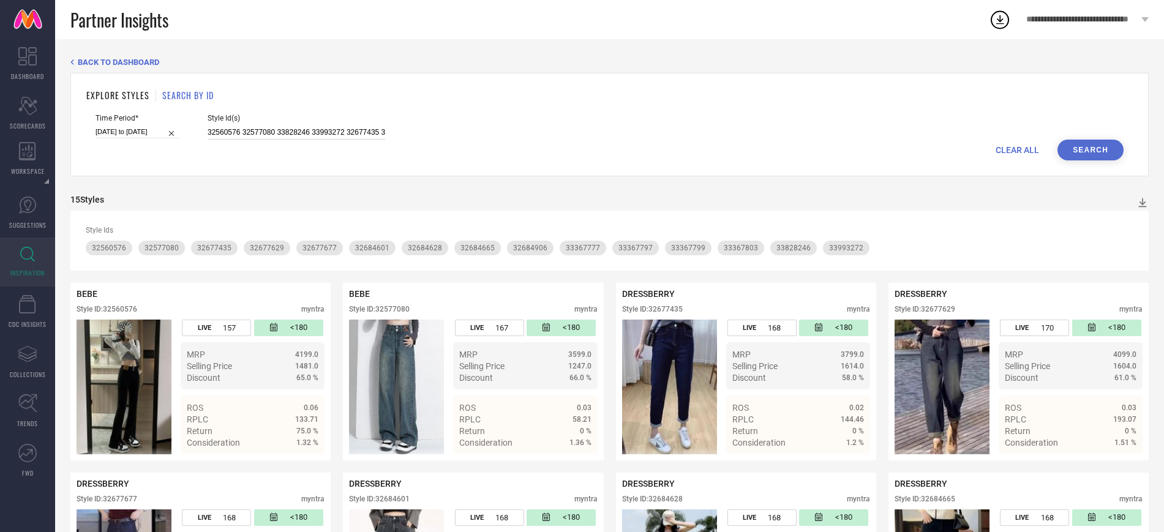
click at [296, 132] on input "32560576 32577080 33828246 33993272 32677435 32677629 32677677 32684601 3268462…" at bounding box center [297, 133] width 178 height 14
paste input "3105984 33745051 33804169 33848335 33867125 33867126 33993314 33762341 33762344…"
click at [1088, 158] on button "Search" at bounding box center [1091, 150] width 66 height 21
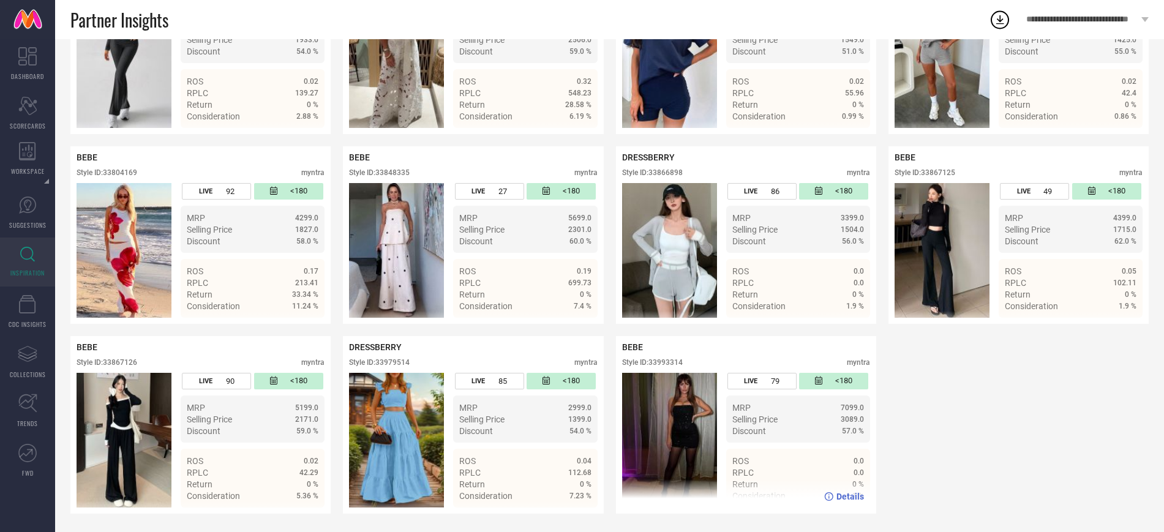
scroll to position [230, 0]
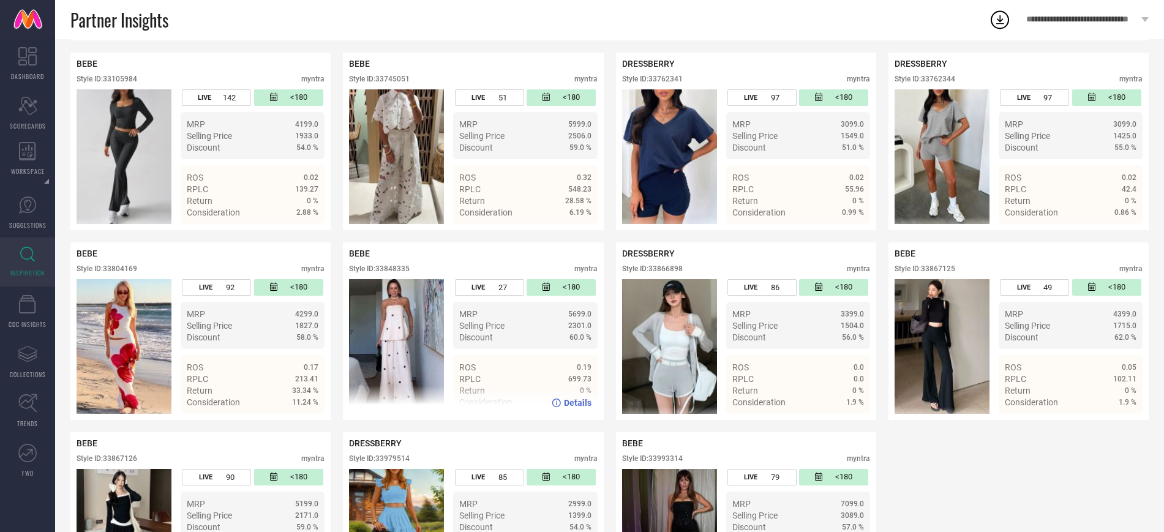
click at [389, 270] on div "Style ID: 33848335" at bounding box center [379, 269] width 61 height 9
copy div "33848335"
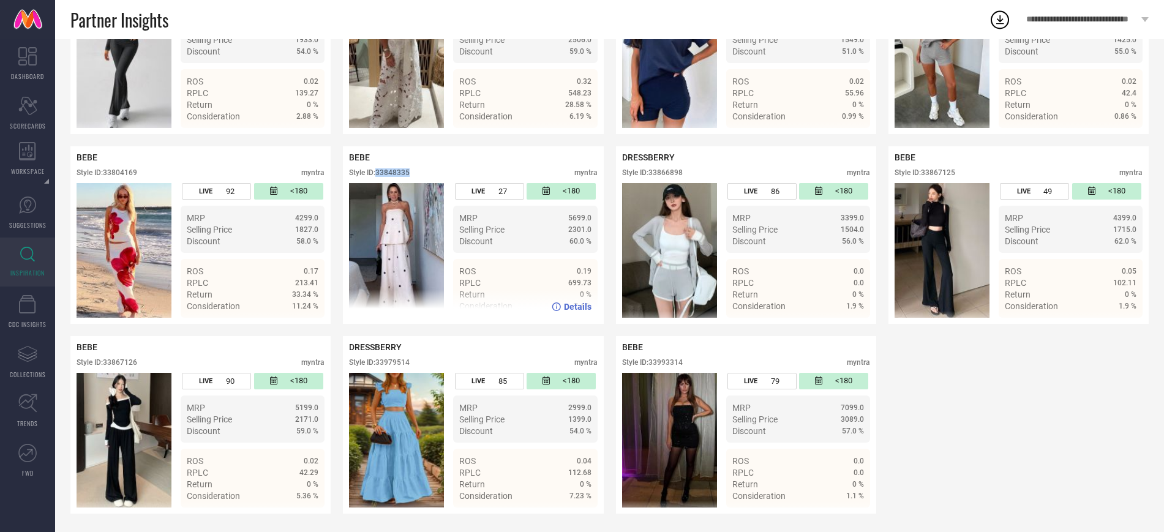
scroll to position [328, 0]
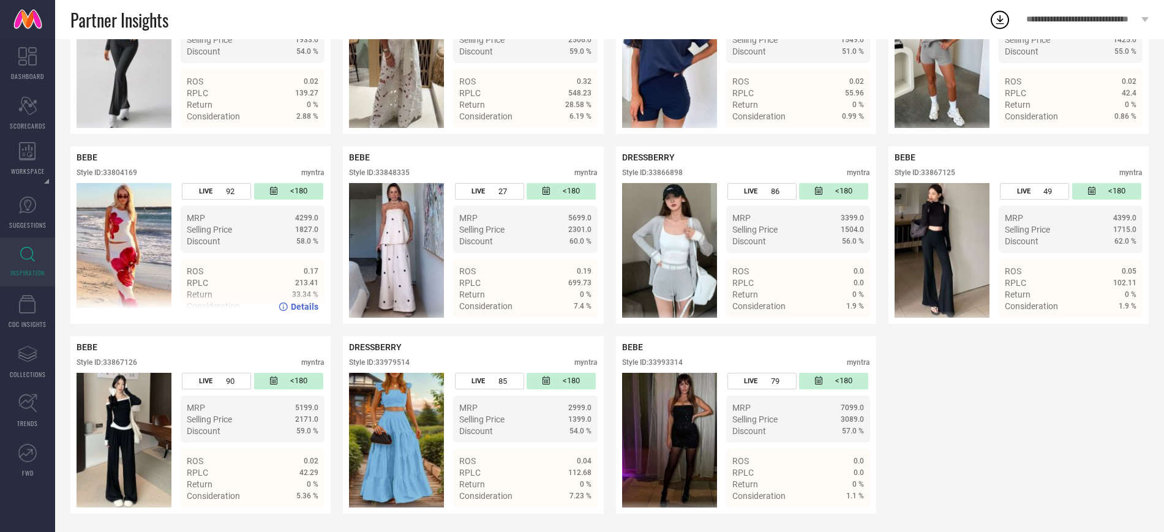
click at [121, 169] on div "Style ID: 33804169" at bounding box center [107, 172] width 61 height 9
copy div "33804169"
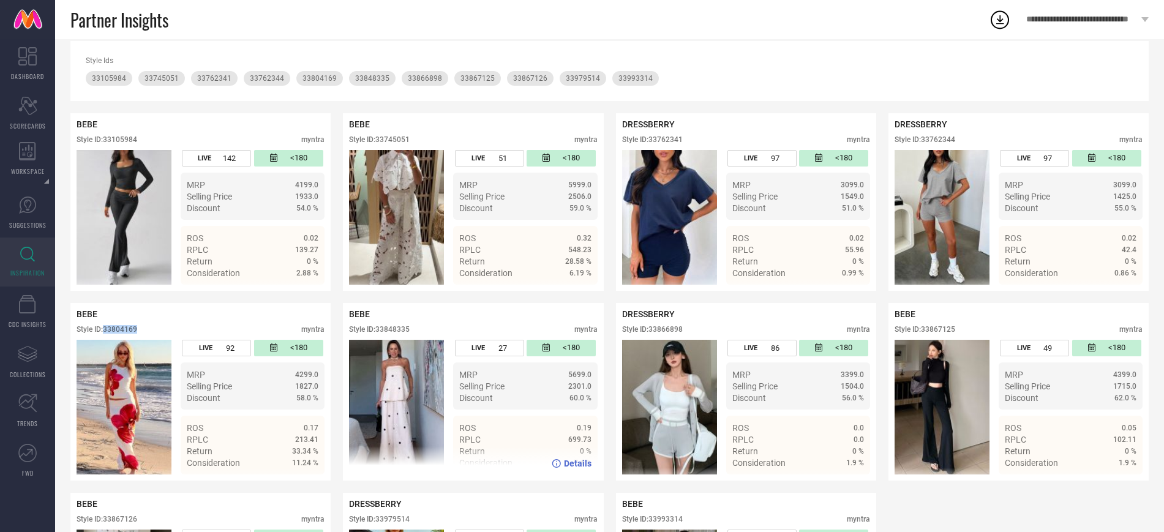
scroll to position [167, 0]
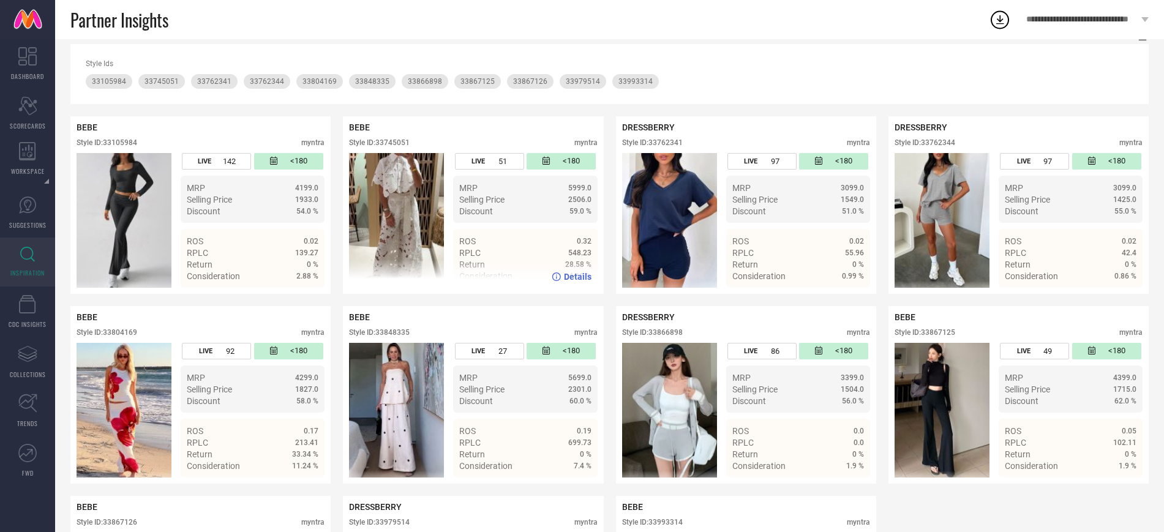
click at [404, 140] on div "Style ID: 33745051" at bounding box center [379, 142] width 61 height 9
copy div "33745051"
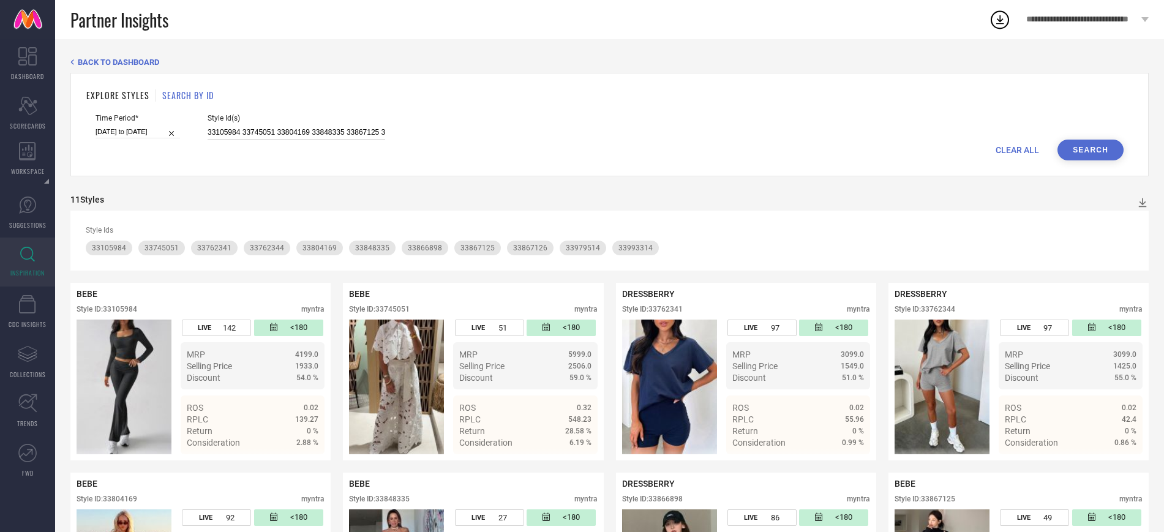
click at [281, 127] on input "33105984 33745051 33804169 33848335 33867125 33867126 33993314 33762341 3376234…" at bounding box center [297, 133] width 178 height 14
paste input "2378154 32378159 32378201 32393478 32393490 33842772 33842785 33842787 33878799…"
click at [1092, 146] on button "Search" at bounding box center [1091, 150] width 66 height 21
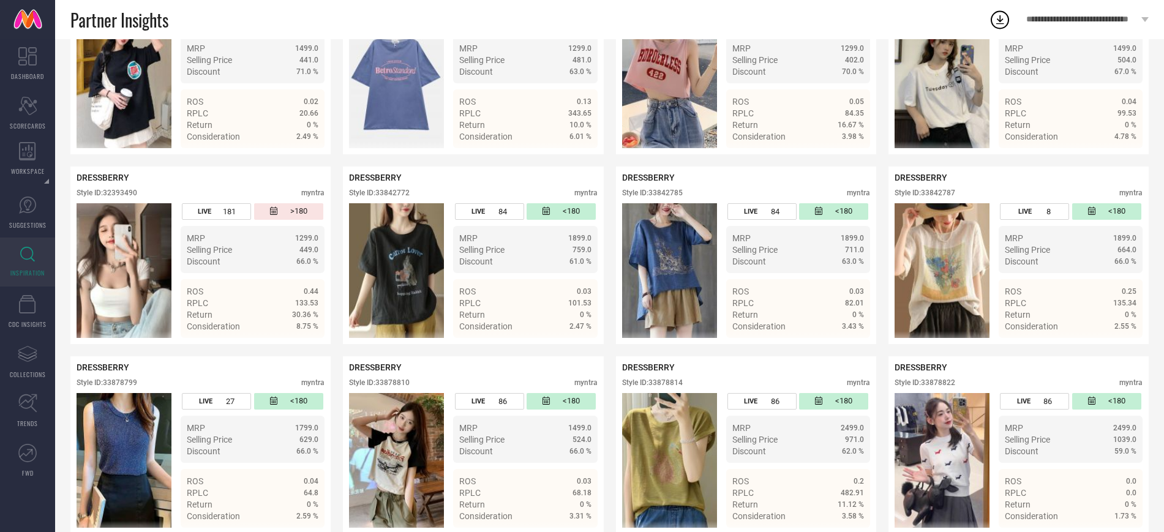
scroll to position [322, 0]
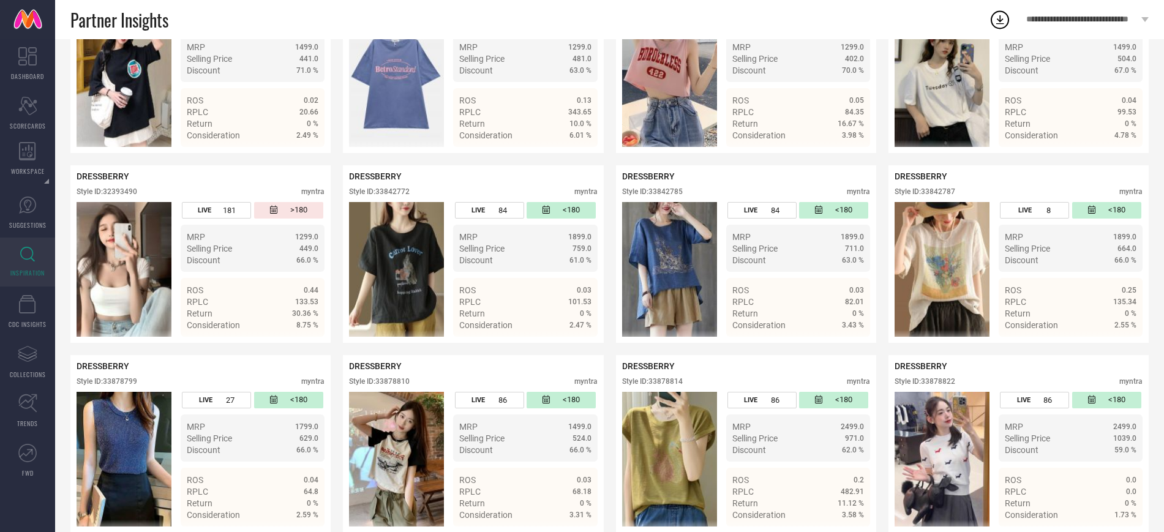
click at [556, 330] on div "Details" at bounding box center [473, 347] width 260 height 34
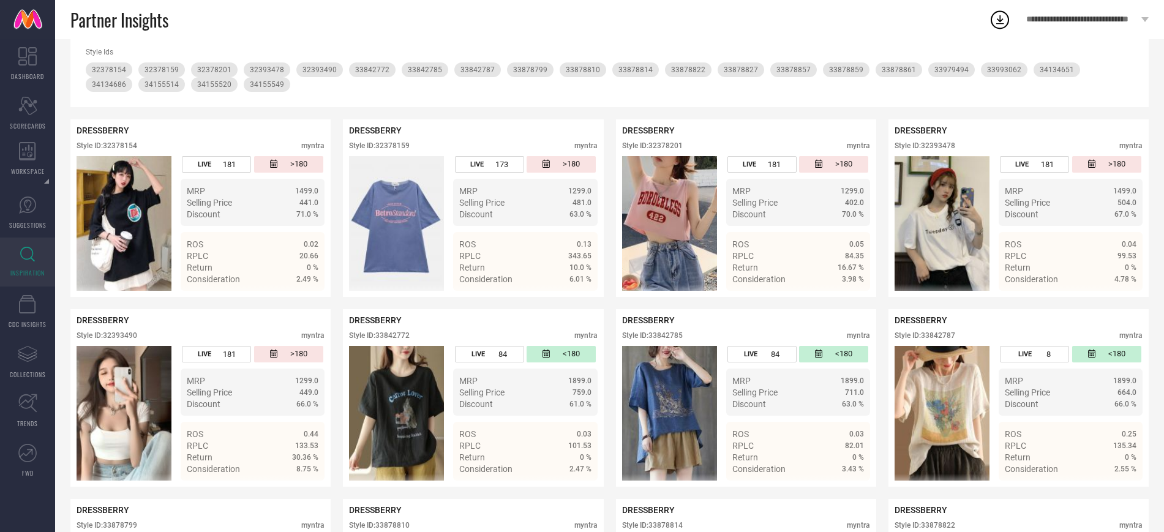
scroll to position [176, 0]
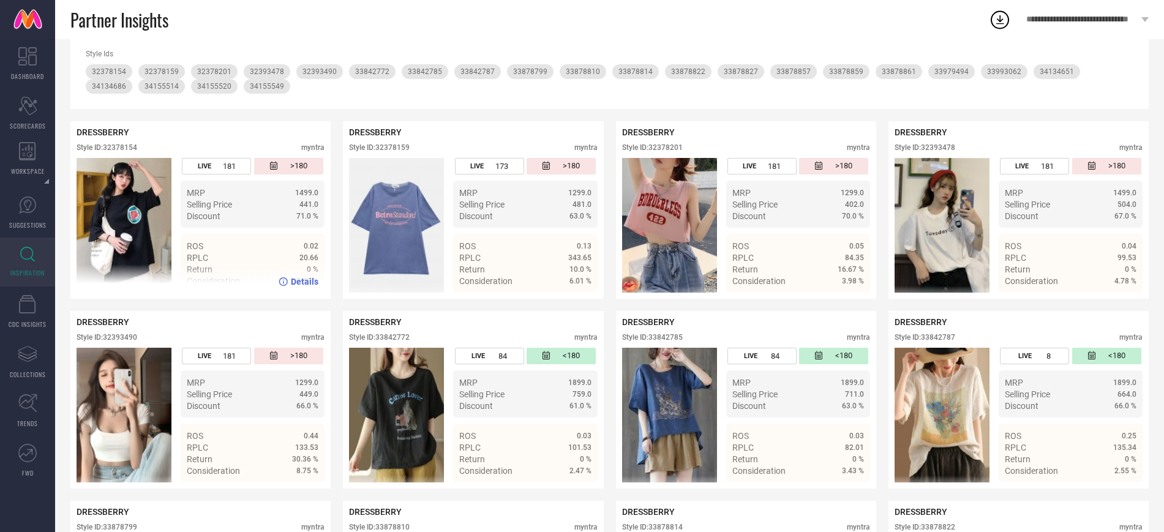
click at [127, 143] on div "DRESSBERRY Style ID: 32378154 myntra" at bounding box center [201, 142] width 248 height 31
click at [129, 150] on div "Style ID: 32378154" at bounding box center [107, 147] width 61 height 9
copy div "32378154"
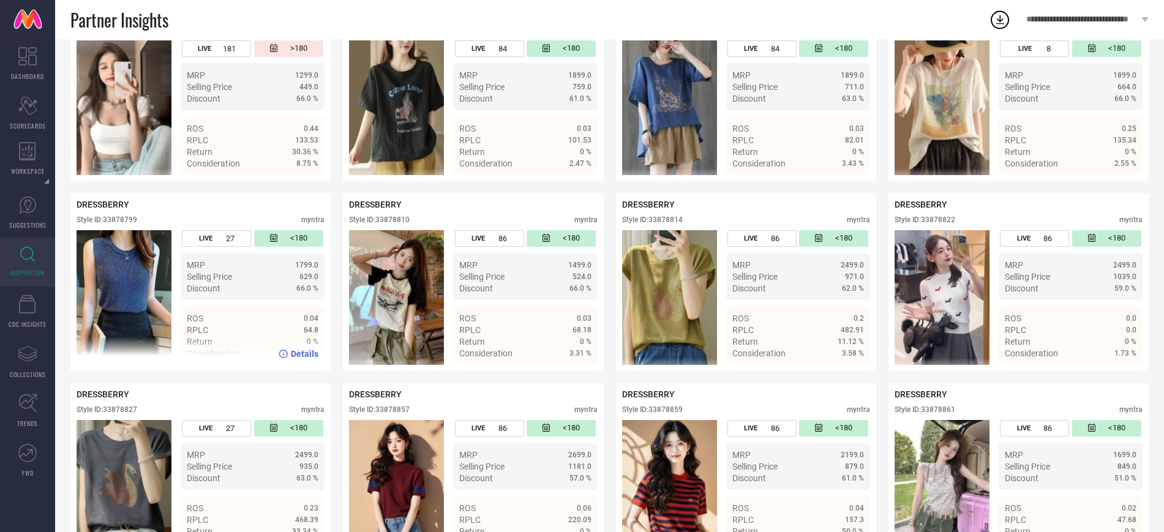
scroll to position [0, 0]
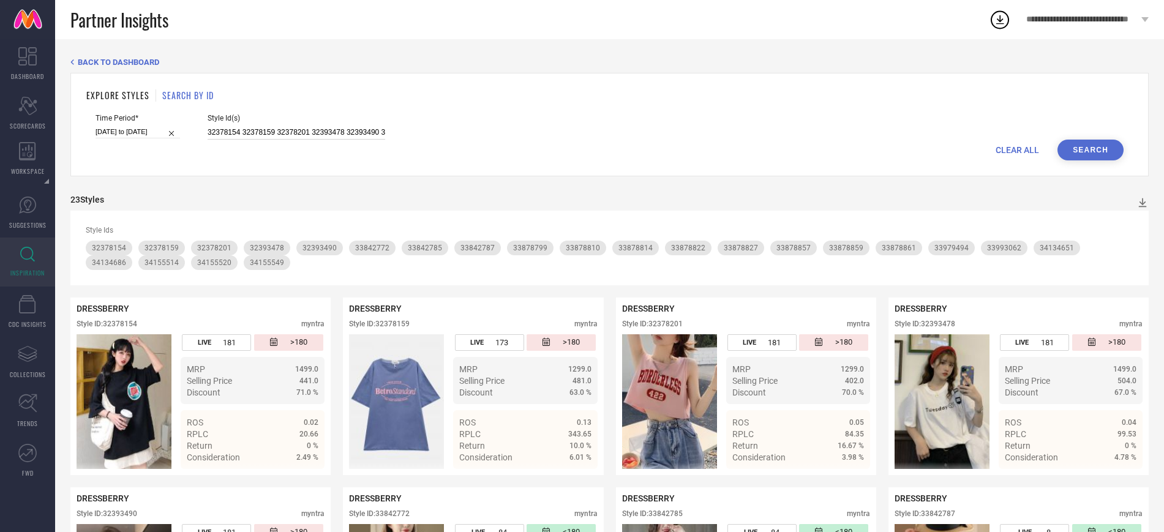
click at [282, 129] on input "32378154 32378159 32378201 32393478 32393490 33842772 33842785 33842787 3387879…" at bounding box center [297, 133] width 178 height 14
paste input "28902190 28902194 29905404 29905405 29905417 31742211 31742235 31742237 3174224…"
click at [1082, 148] on button "Search" at bounding box center [1091, 150] width 66 height 21
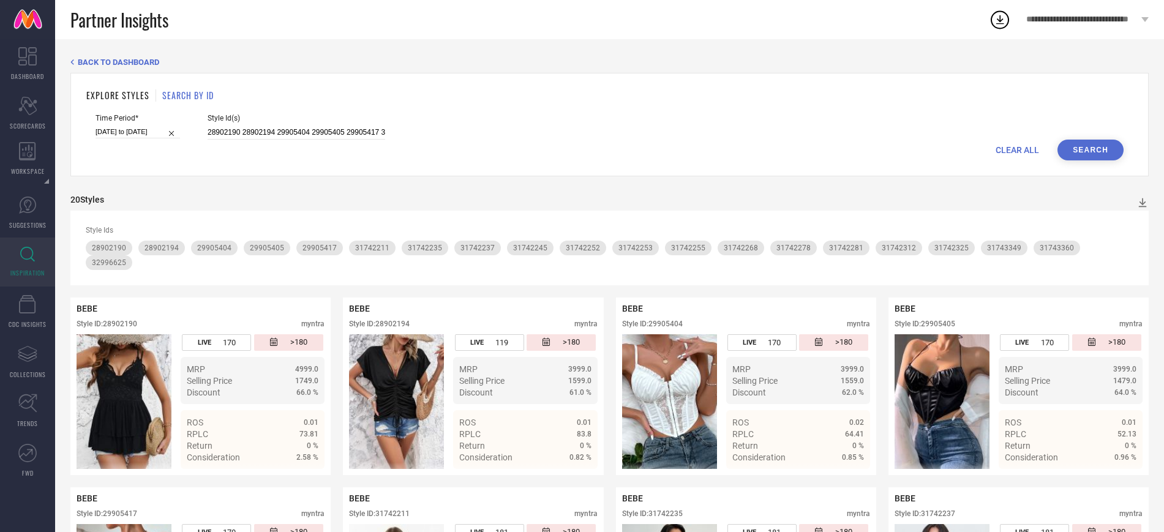
click at [274, 119] on span "Style Id(s)" at bounding box center [297, 118] width 178 height 9
click at [276, 126] on input "28902190 28902194 29905404 29905405 29905417 31742211 31742235 31742237 3174224…" at bounding box center [297, 133] width 178 height 14
paste input "32996643 32996777 32997118 32997129 33121814 33121815 33121816 33121818 3359069…"
click at [1083, 150] on button "Search" at bounding box center [1091, 150] width 66 height 21
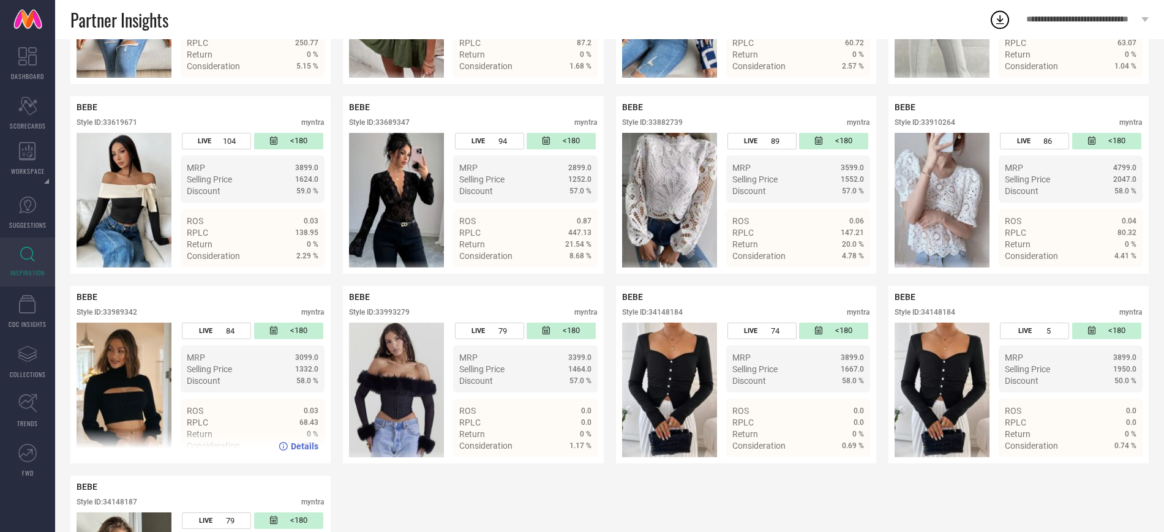
scroll to position [770, 0]
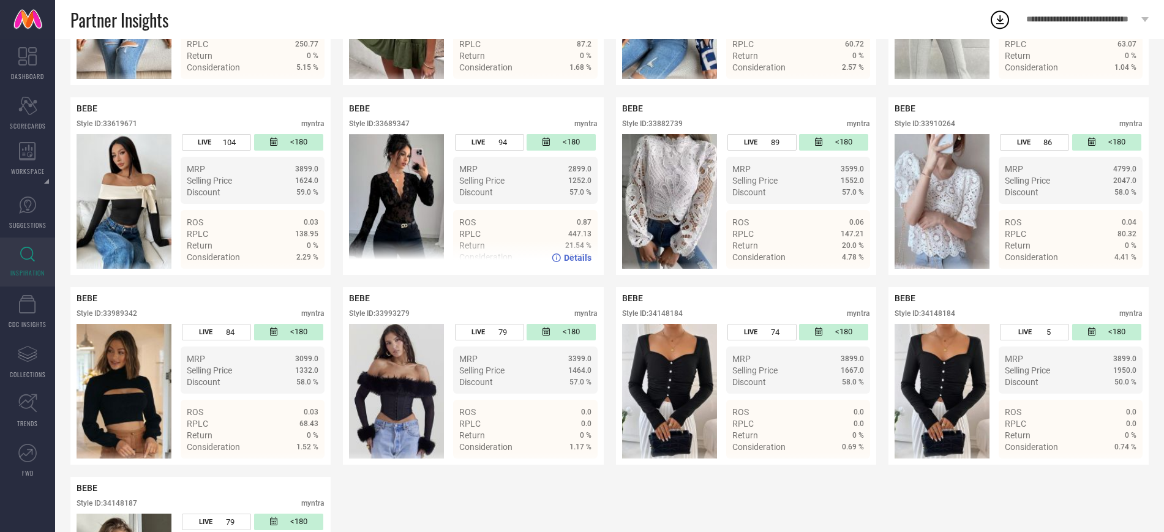
click at [391, 124] on div "Style ID: 33689347" at bounding box center [379, 123] width 61 height 9
copy div "33689347"
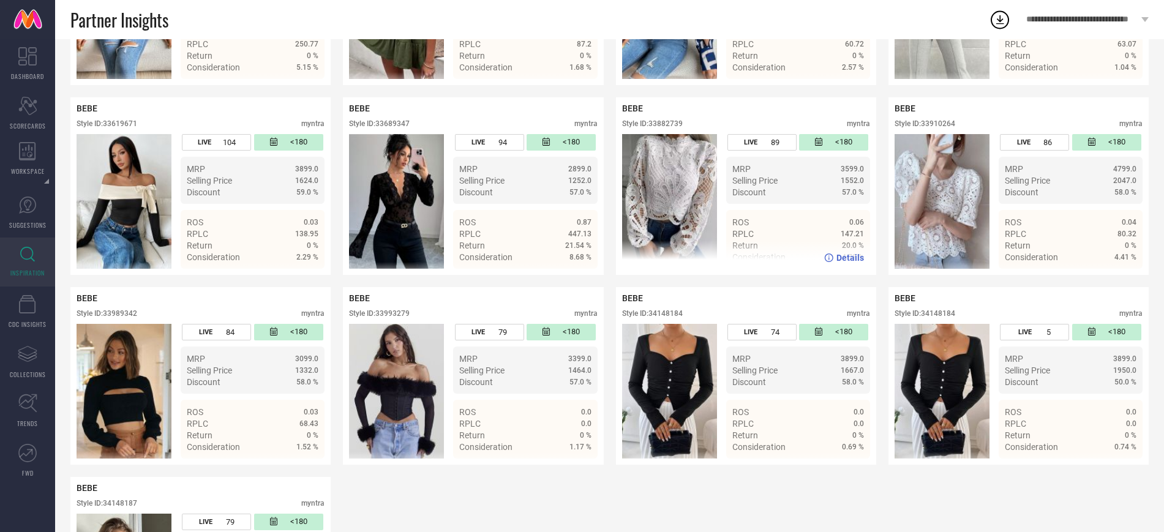
click at [669, 126] on div "Style ID: 33882739" at bounding box center [652, 123] width 61 height 9
copy div "33882739"
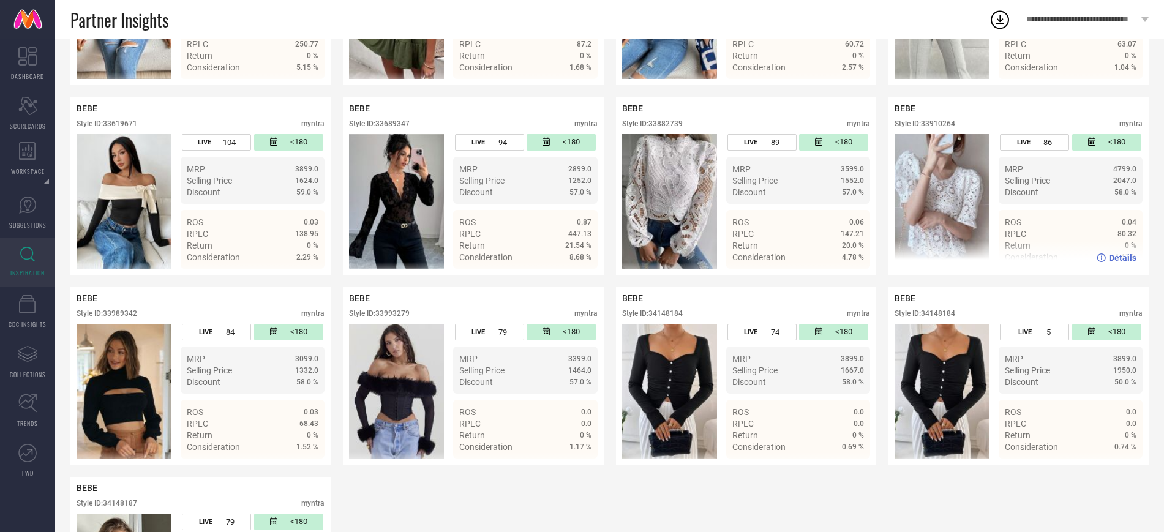
click at [939, 125] on div "Style ID: 33910264" at bounding box center [925, 123] width 61 height 9
copy div "33910264"
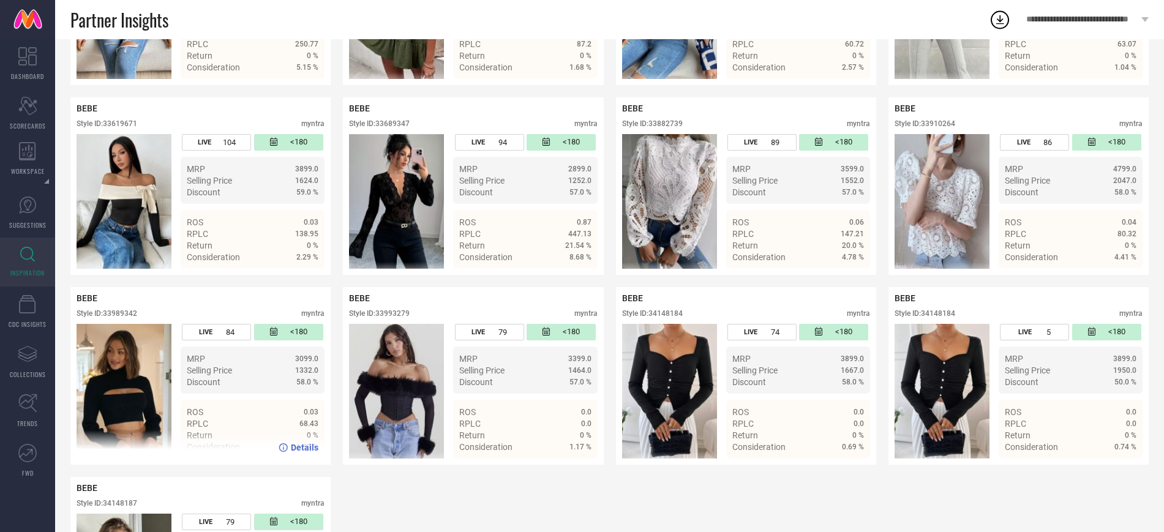
click at [131, 315] on div "Style ID: 33989342" at bounding box center [107, 313] width 61 height 9
copy div "33989342"
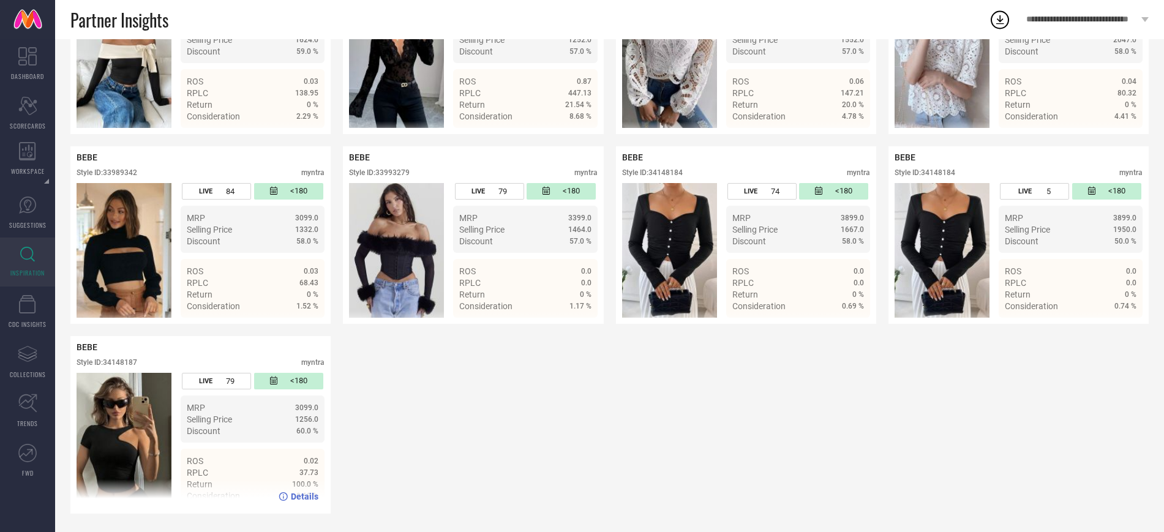
click at [124, 366] on div "Style ID: 34148187" at bounding box center [107, 362] width 61 height 9
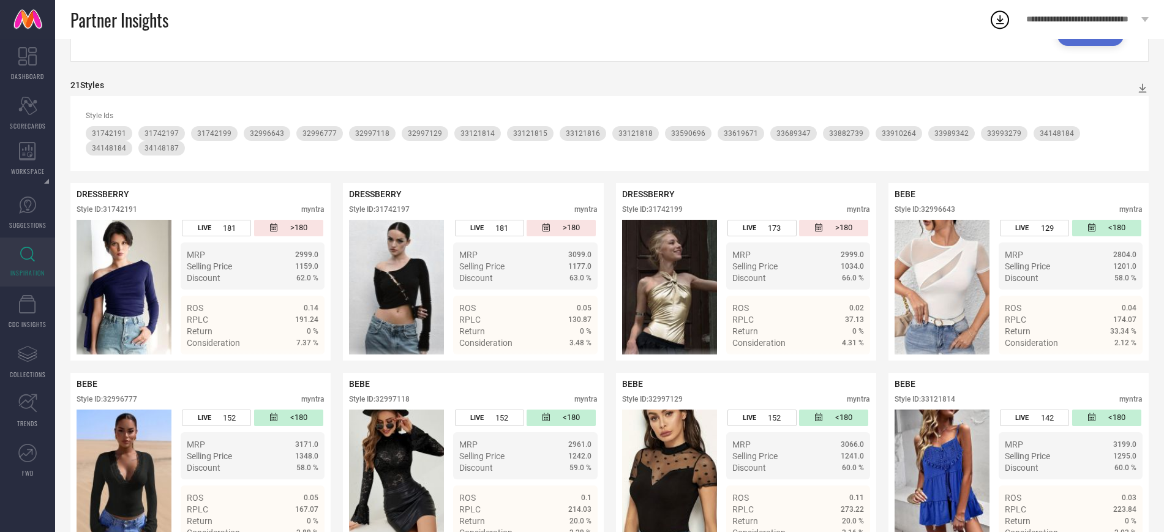
scroll to position [0, 0]
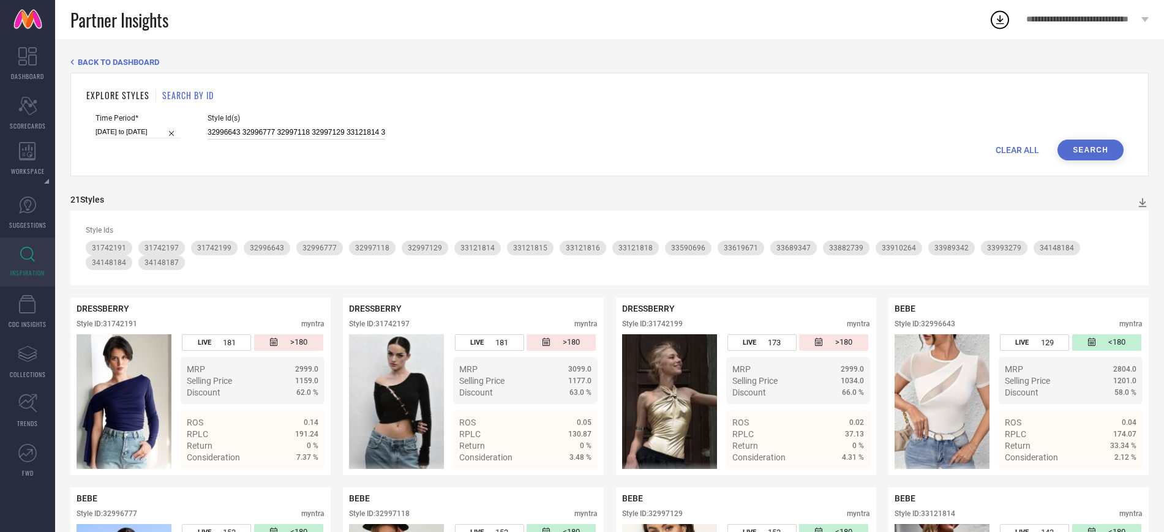
click at [320, 126] on input "32996643 32996777 32997118 32997129 33121814 33121815 33121816 33121818 3359069…" at bounding box center [297, 133] width 178 height 14
paste input "1742203 31742210 31742218 31742227 31742229 31742241 31742249 31742256 31742261…"
type input "31742203 31742210 31742218 31742227 31742229 31742241 31742249 31742256 3174226…"
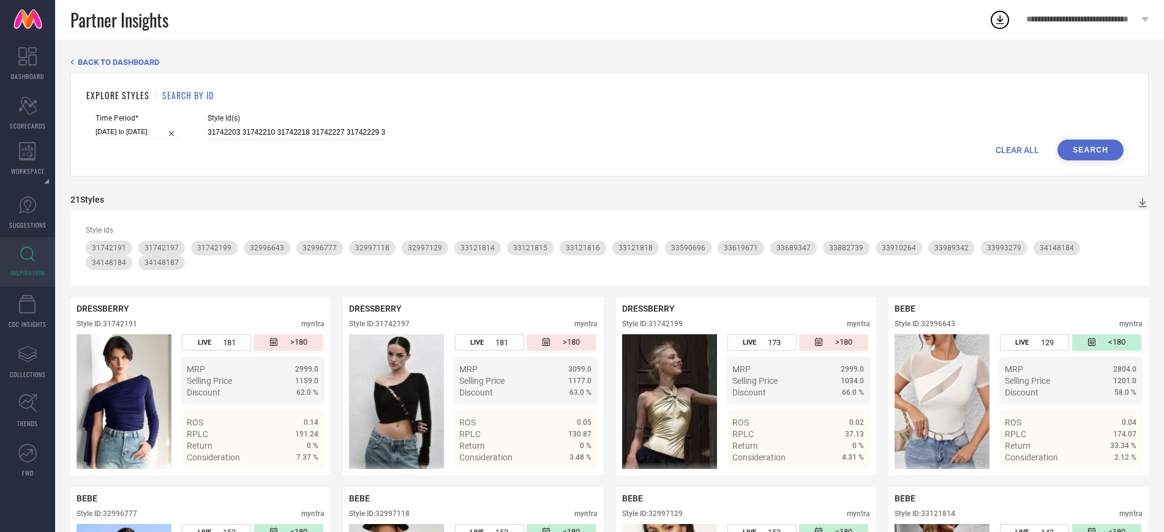
click at [1108, 152] on button "Search" at bounding box center [1091, 150] width 66 height 21
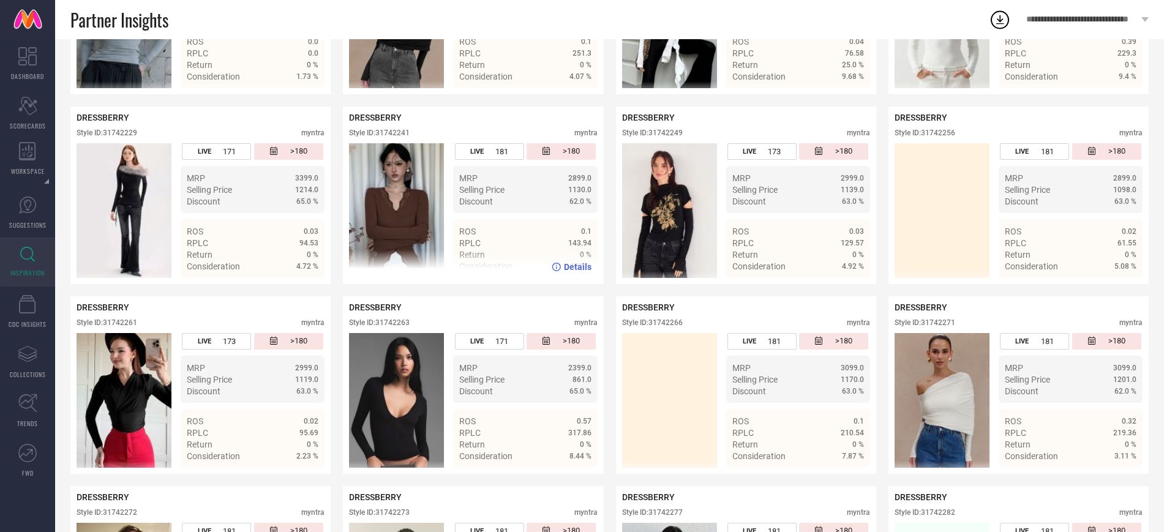
scroll to position [394, 0]
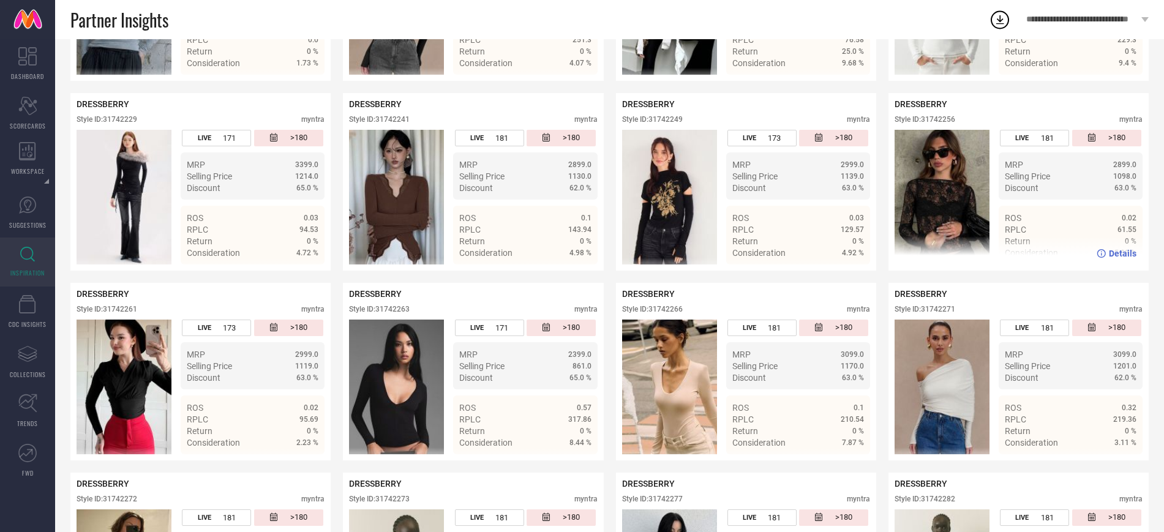
click at [947, 115] on div "Style ID: 31742256" at bounding box center [925, 119] width 61 height 9
